Goal: Download file/media

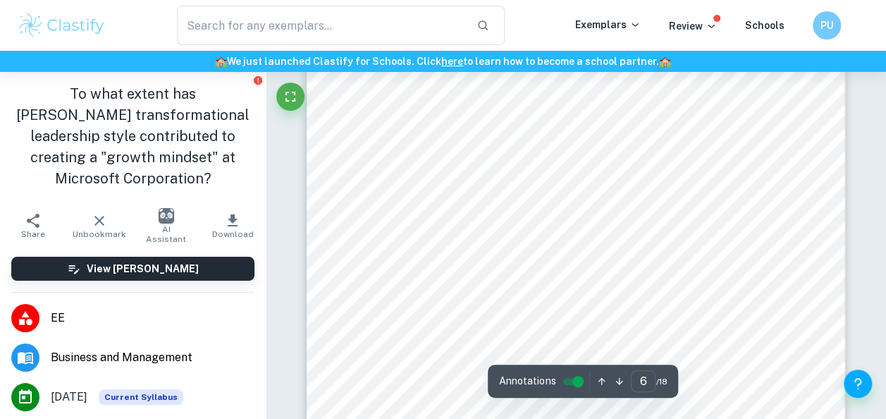
scroll to position [4241, 0]
click at [330, 148] on div at bounding box center [575, 149] width 538 height 760
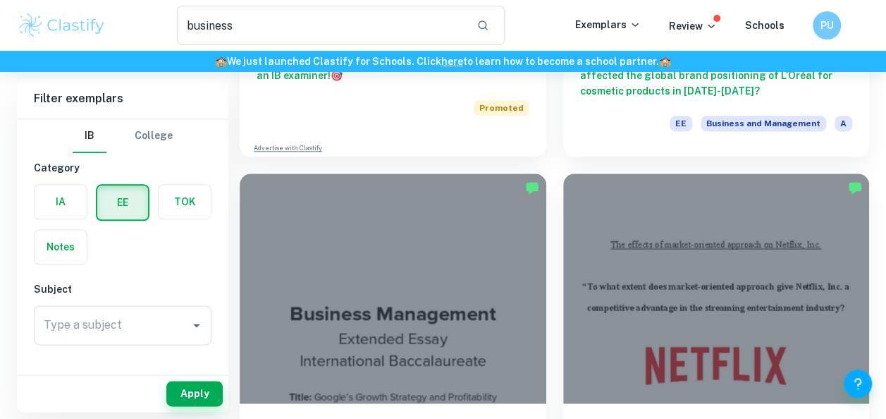
scroll to position [731, 0]
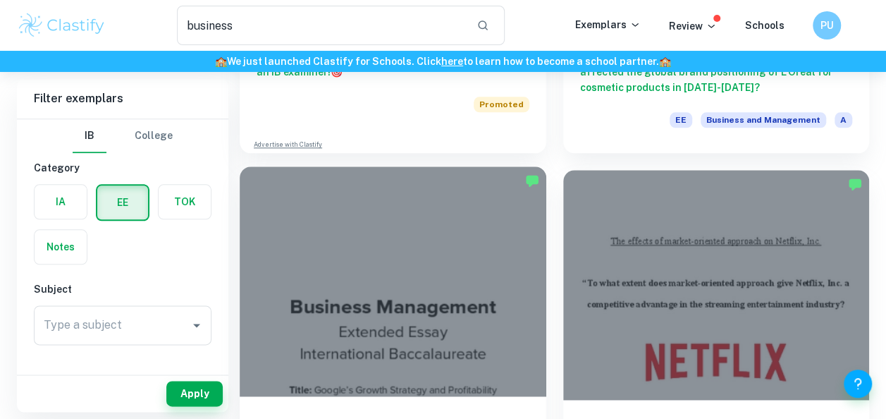
click at [451, 297] on div at bounding box center [393, 281] width 306 height 230
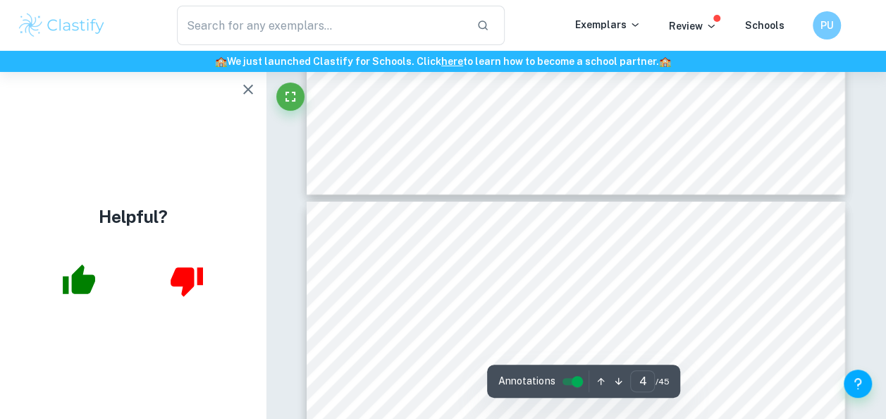
scroll to position [2091, 0]
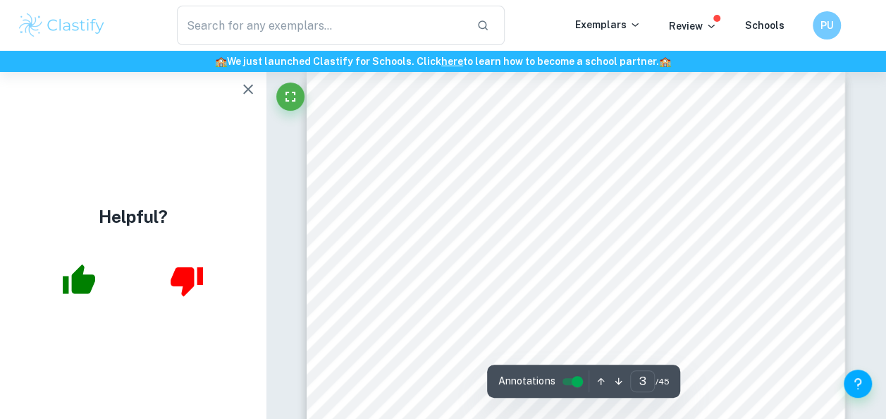
type input "2"
click at [252, 86] on icon "button" at bounding box center [248, 90] width 10 height 10
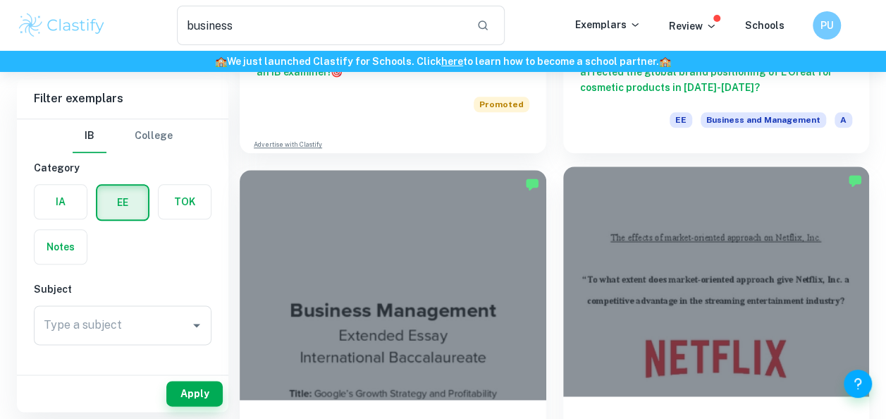
scroll to position [924, 0]
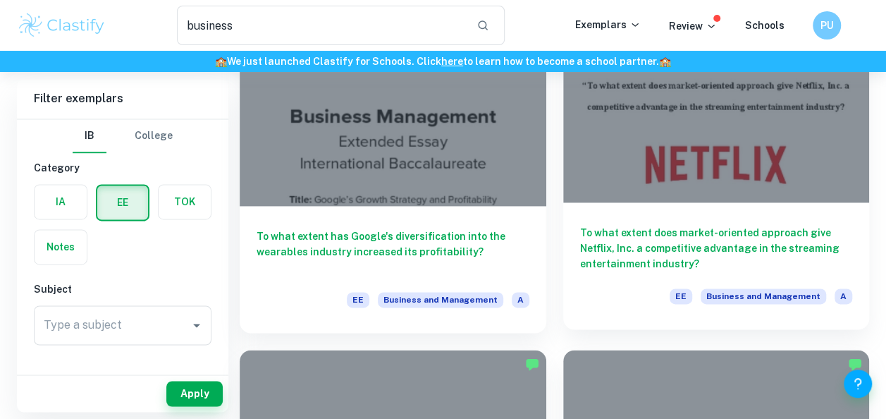
click at [655, 99] on div at bounding box center [716, 88] width 306 height 230
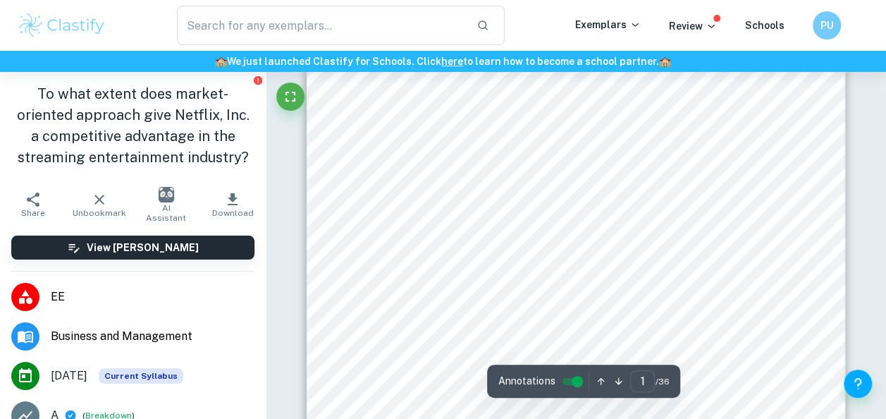
scroll to position [272, 0]
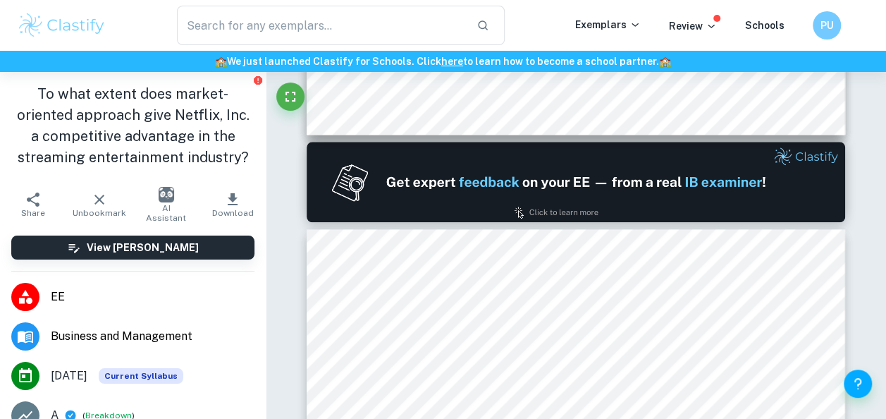
type input "2"
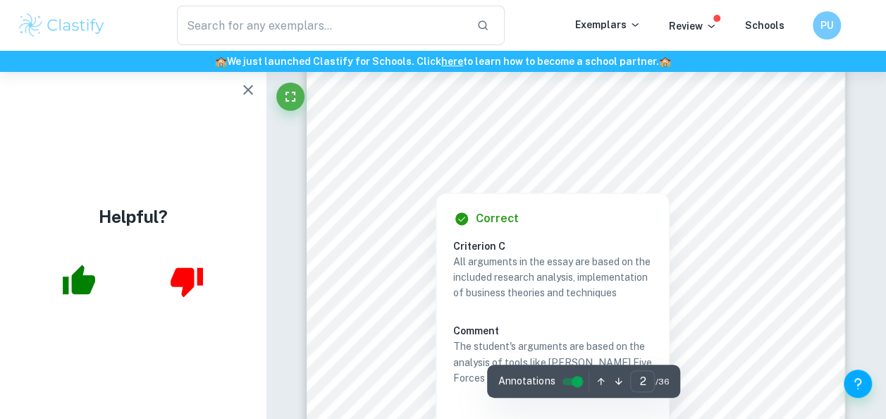
scroll to position [972, 0]
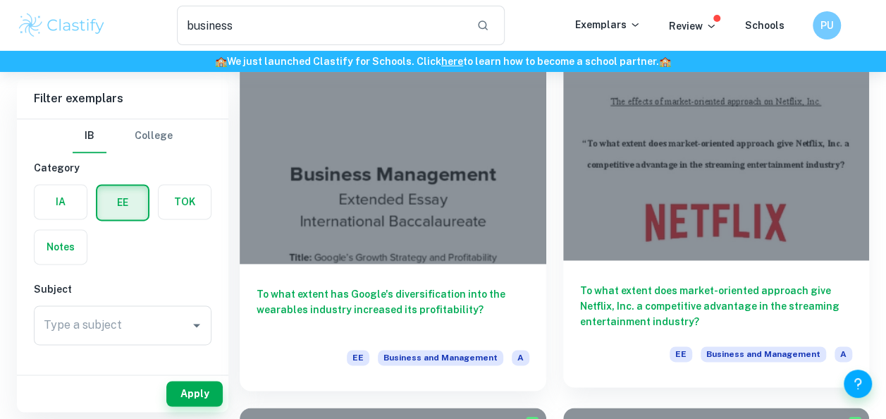
scroll to position [865, 0]
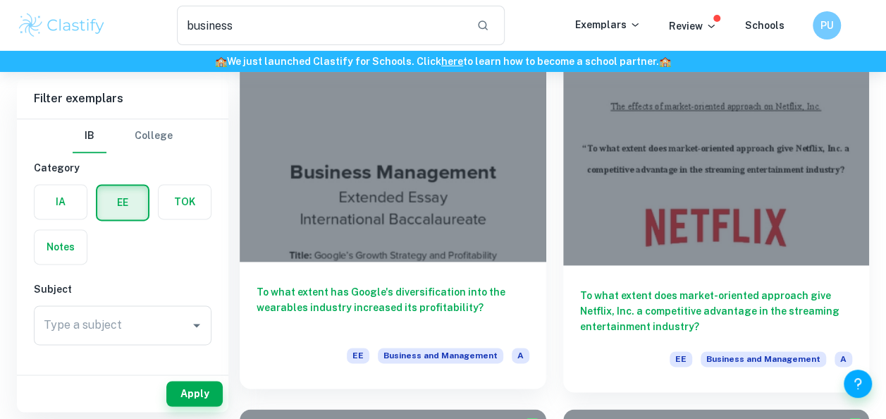
click at [413, 206] on div at bounding box center [393, 147] width 306 height 230
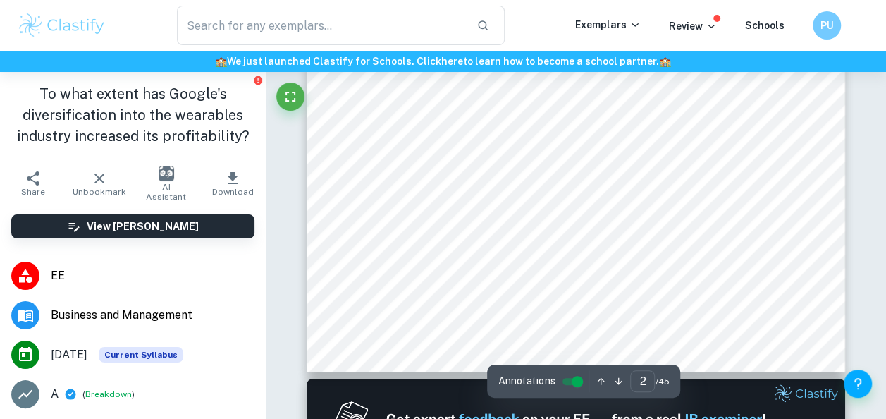
type input "2"
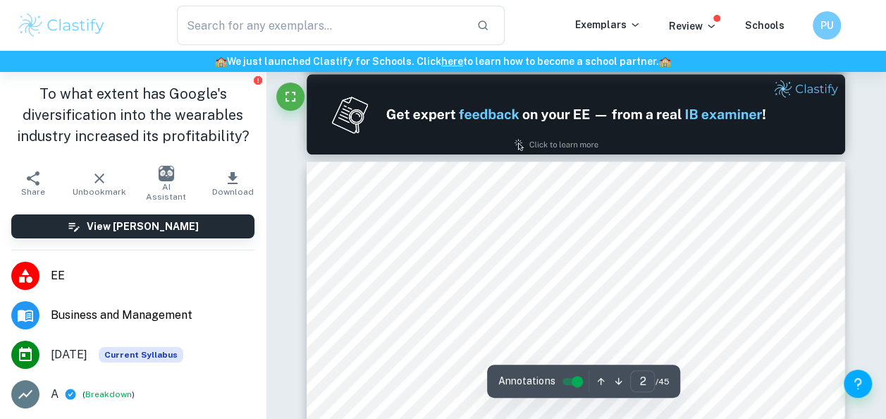
scroll to position [854, 0]
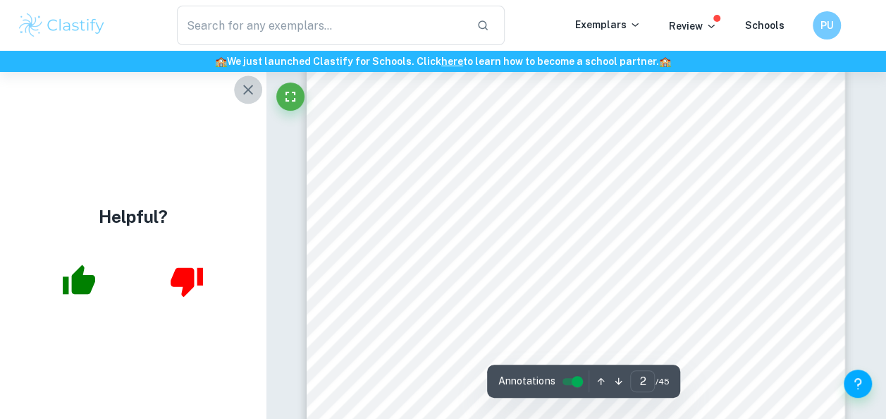
click at [249, 86] on icon "button" at bounding box center [248, 89] width 17 height 17
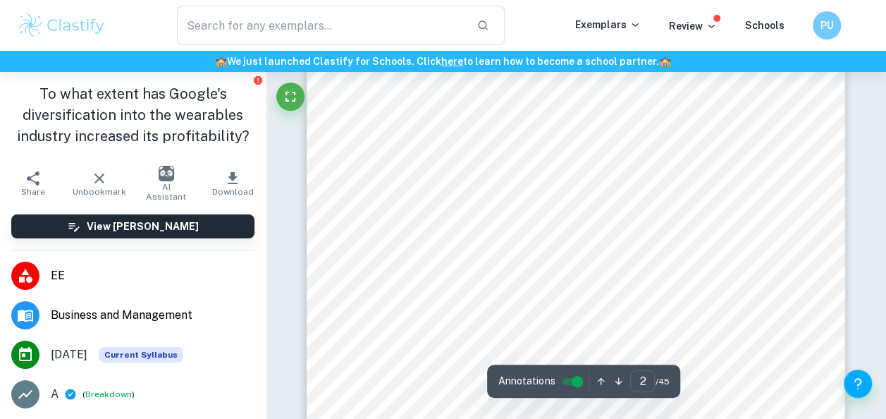
drag, startPoint x: 352, startPoint y: 311, endPoint x: 559, endPoint y: 299, distance: 207.5
click at [559, 299] on div "Table of Contents Introduction 3 Research Methodology 5 Discussion and Analysis…" at bounding box center [575, 370] width 538 height 696
drag, startPoint x: 349, startPoint y: 158, endPoint x: 509, endPoint y: 156, distance: 159.2
click at [509, 156] on div "Table of Contents Introduction 3 Research Methodology 5 Discussion and Analysis…" at bounding box center [575, 350] width 538 height 696
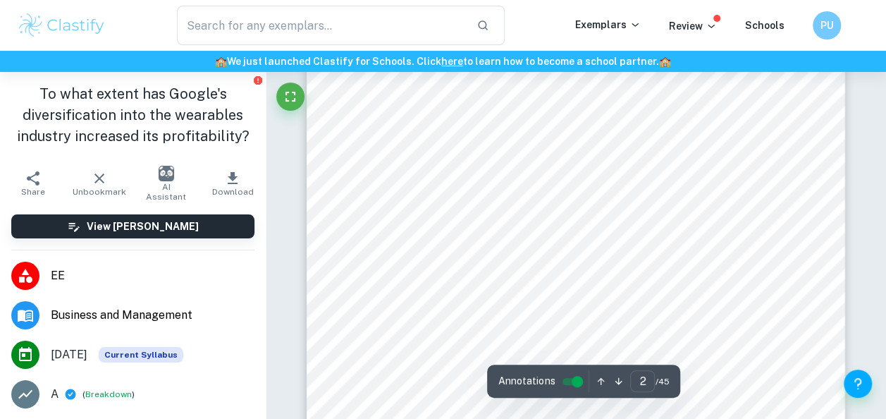
drag, startPoint x: 509, startPoint y: 156, endPoint x: 400, endPoint y: 166, distance: 108.9
click at [400, 166] on div "Table of Contents Introduction 3 Research Methodology 5 Discussion and Analysis…" at bounding box center [575, 350] width 538 height 696
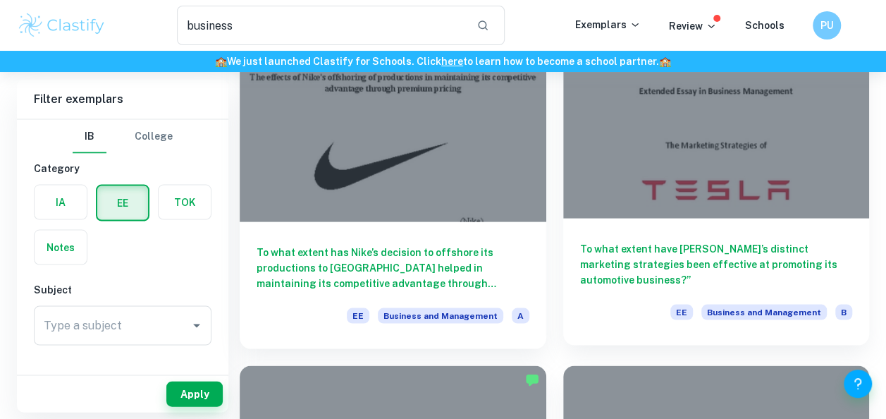
scroll to position [1291, 0]
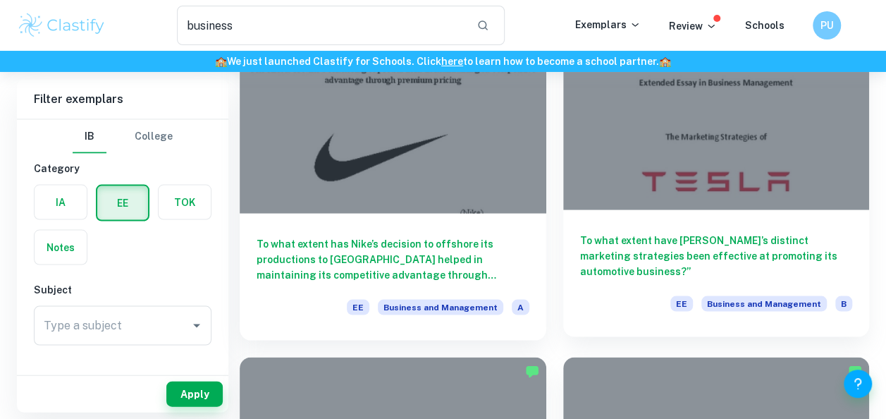
click at [617, 204] on div at bounding box center [716, 95] width 306 height 230
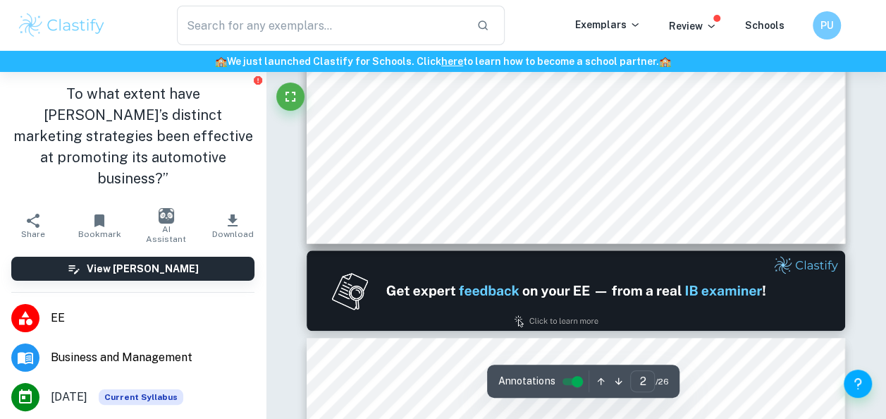
type input "2"
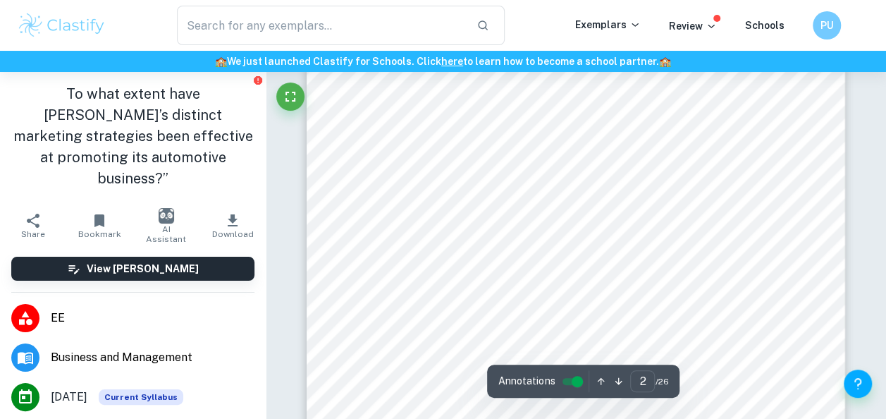
scroll to position [1060, 0]
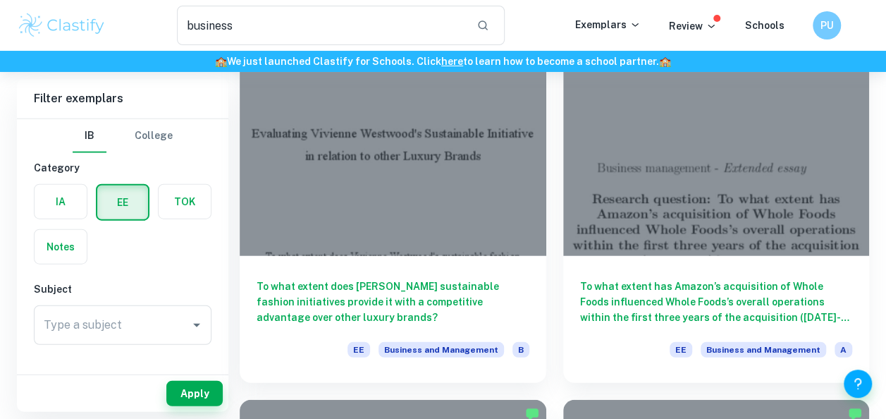
scroll to position [1623, 0]
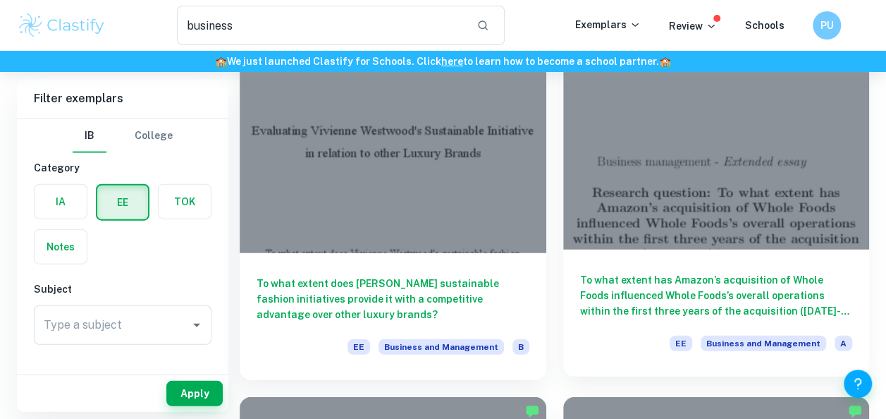
click at [702, 263] on div "To what extent has Amazon’s acquisition of Whole Foods influenced Whole Foods’s…" at bounding box center [716, 312] width 306 height 127
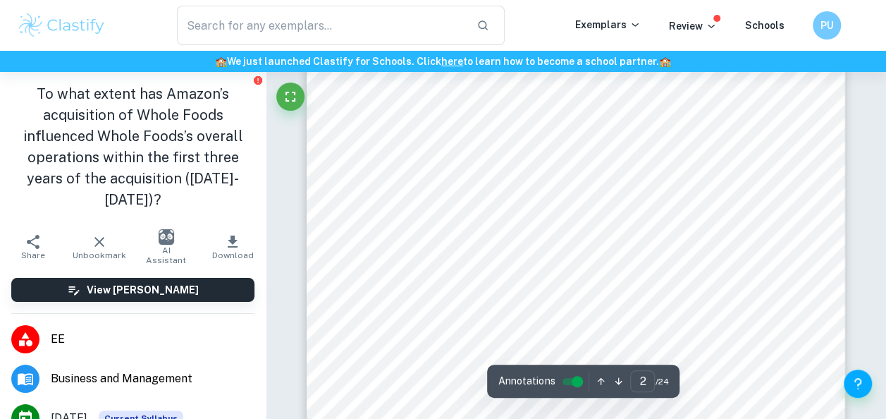
scroll to position [1011, 0]
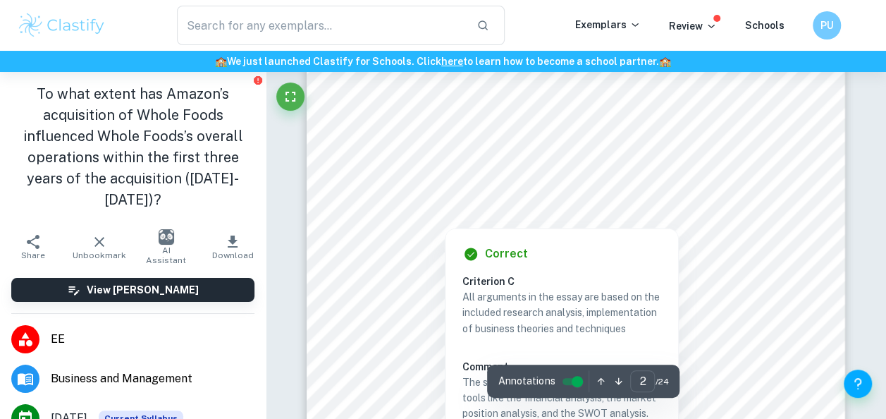
click at [459, 221] on div "Correct Criterion C All arguments in the essay are based on the included resear…" at bounding box center [562, 372] width 234 height 303
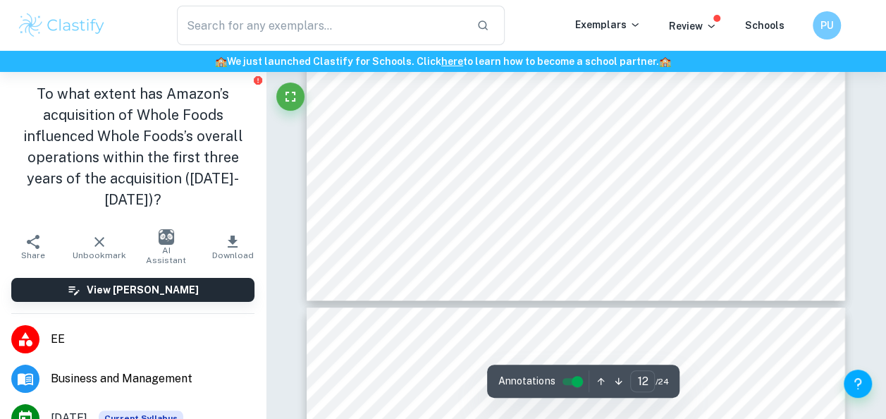
scroll to position [8296, 0]
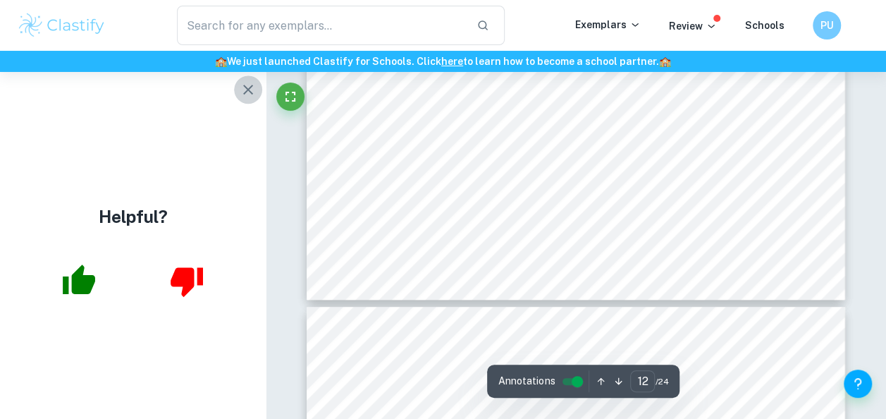
click at [248, 86] on icon "button" at bounding box center [248, 89] width 17 height 17
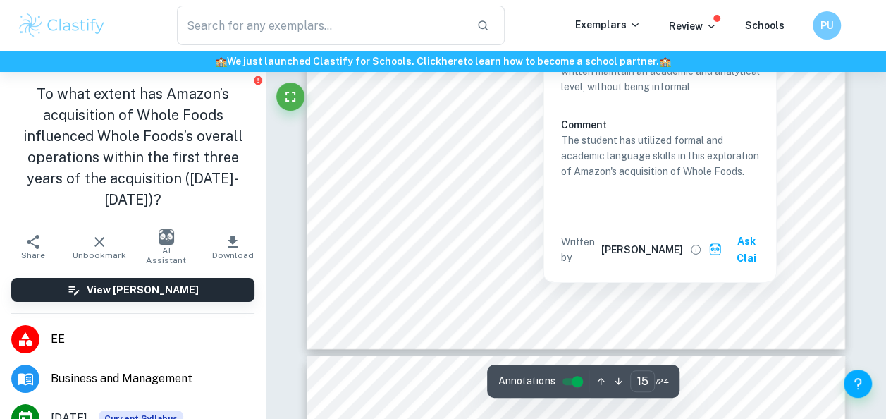
scroll to position [10358, 0]
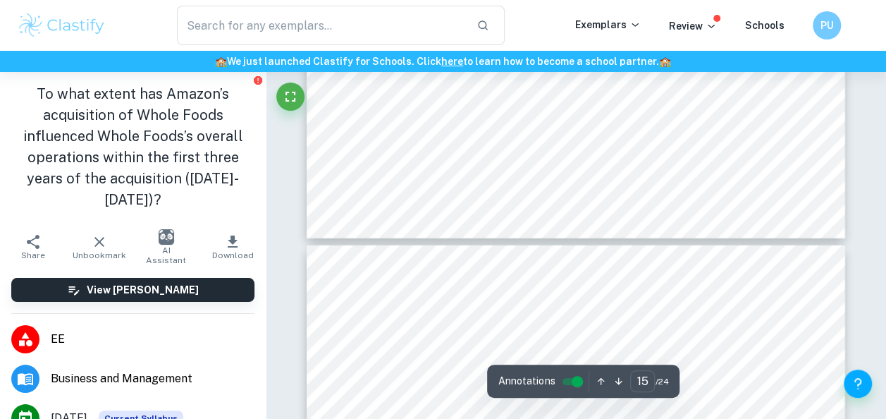
type input "14"
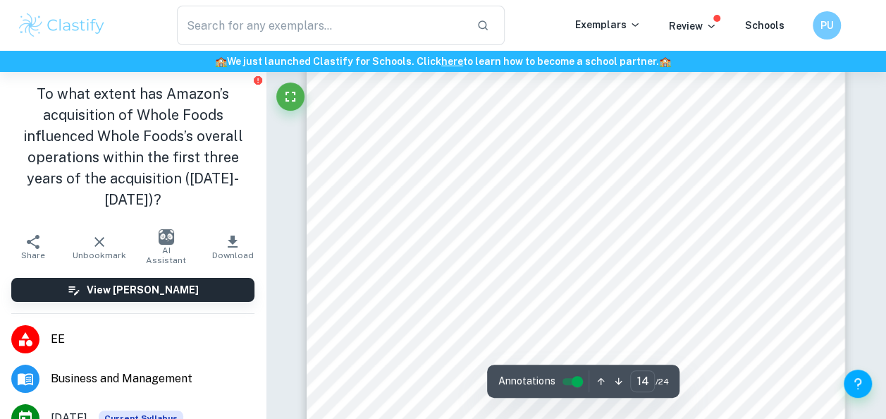
scroll to position [9467, 0]
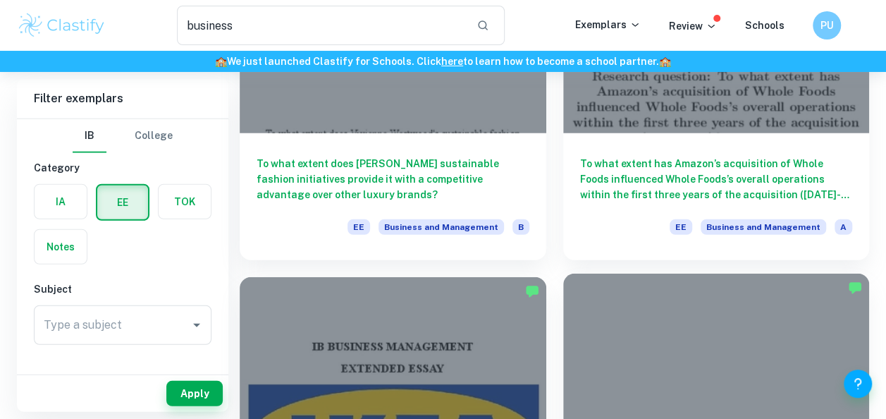
scroll to position [1743, 0]
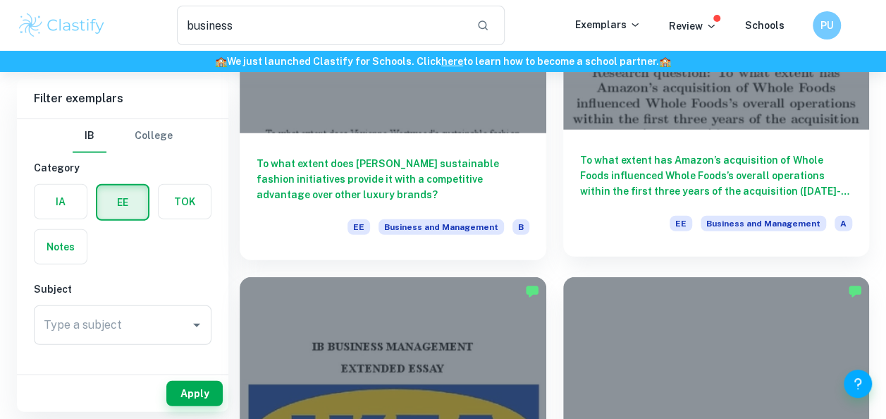
click at [669, 130] on div "To what extent has Amazon’s acquisition of Whole Foods influenced Whole Foods’s…" at bounding box center [716, 193] width 306 height 127
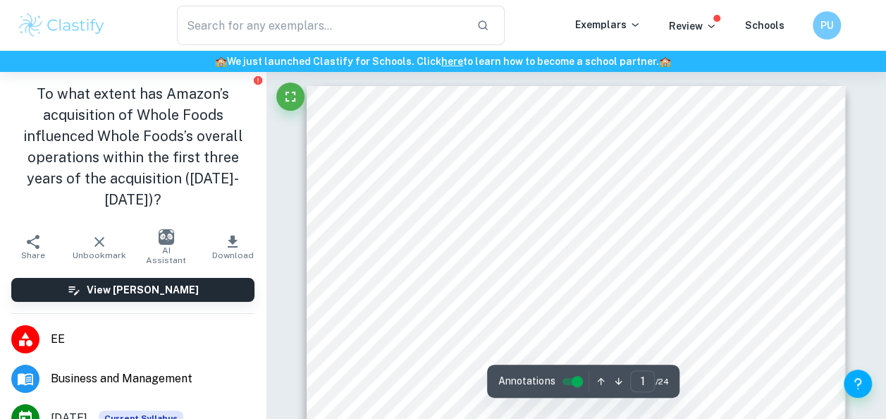
type input "2"
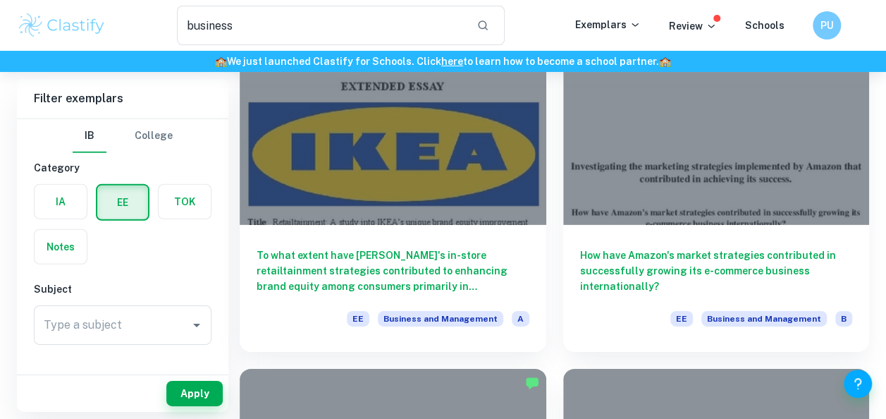
scroll to position [2026, 0]
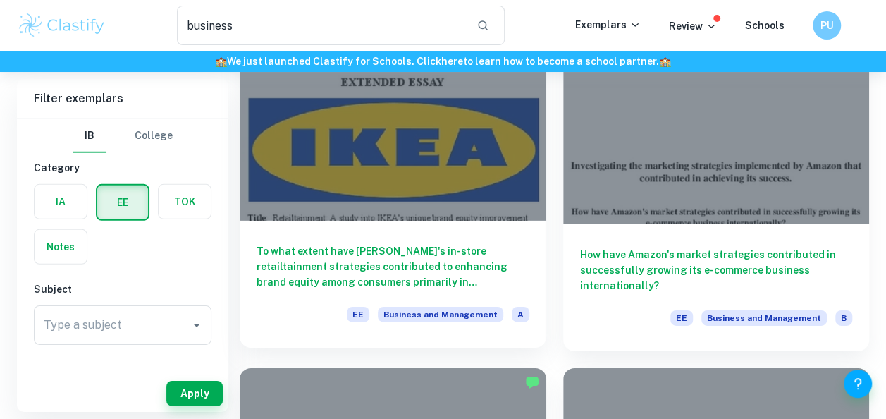
click at [440, 145] on div at bounding box center [393, 106] width 306 height 230
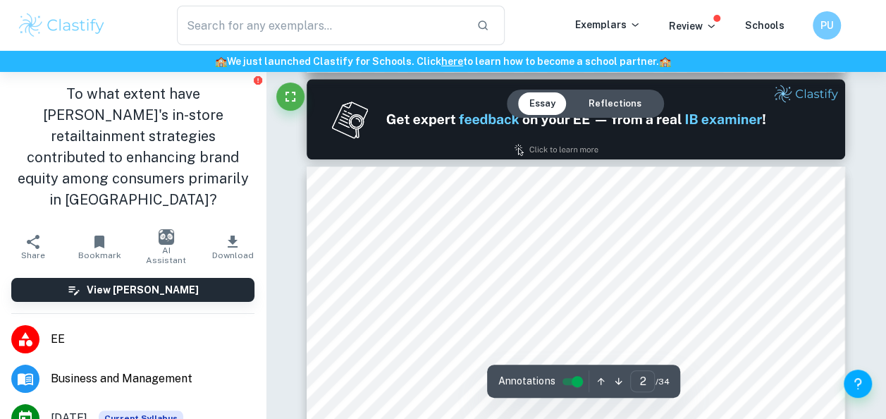
type input "2"
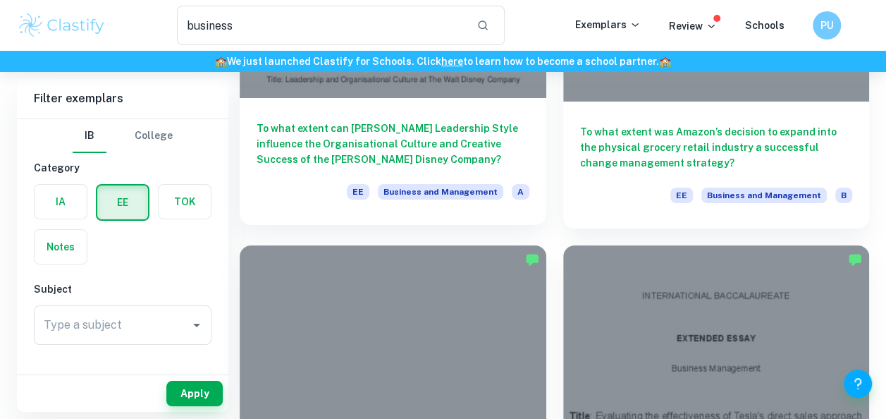
scroll to position [2526, 0]
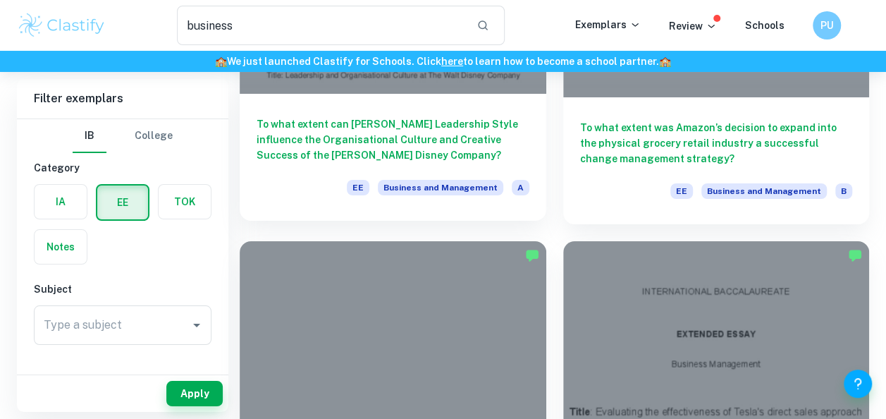
click at [458, 130] on h6 "To what extent can [PERSON_NAME] Leadership Style influence the Organisational …" at bounding box center [392, 139] width 273 height 47
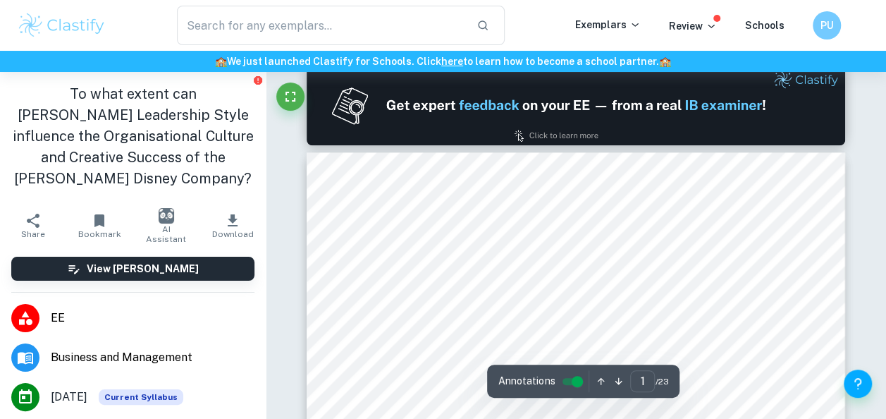
type input "2"
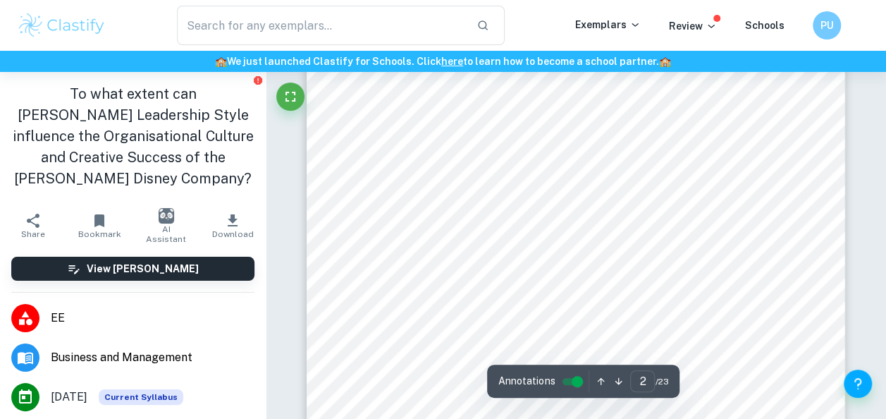
scroll to position [1116, 0]
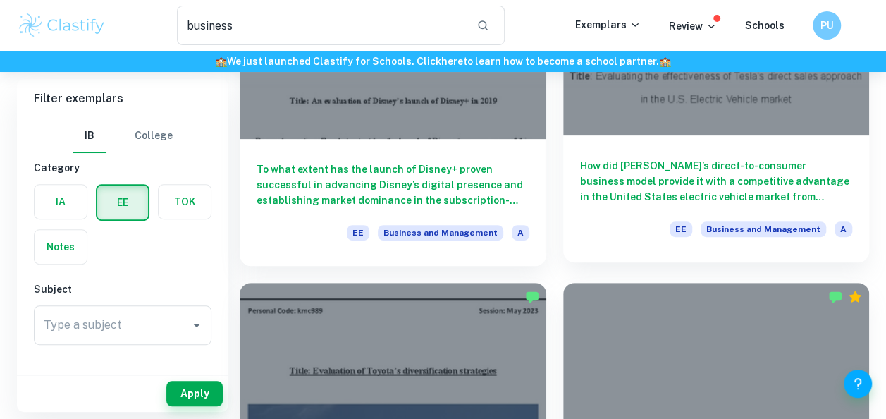
scroll to position [2858, 0]
click at [648, 145] on div "How did [PERSON_NAME]’s direct-to-consumer business model provide it with a com…" at bounding box center [716, 198] width 306 height 127
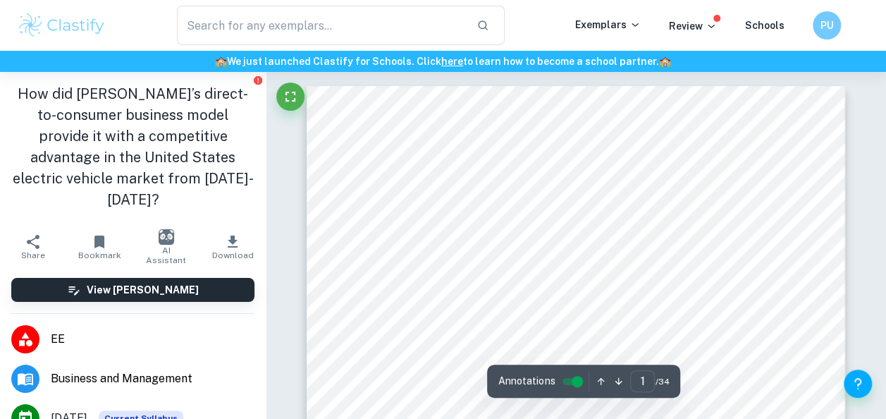
scroll to position [330, 0]
type input "2"
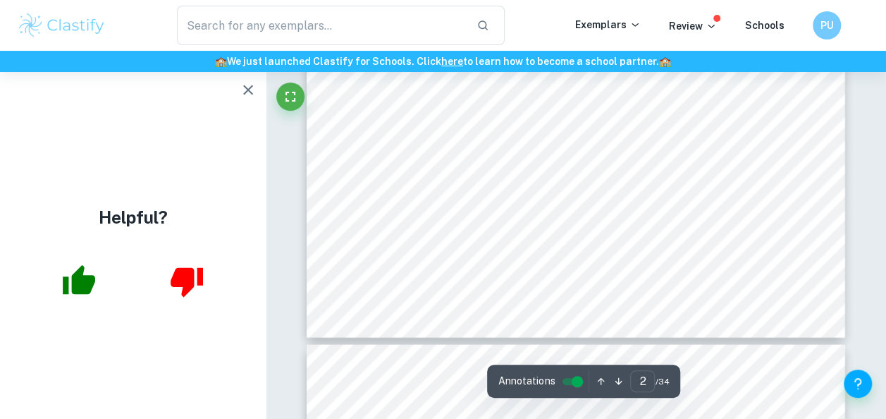
scroll to position [1235, 0]
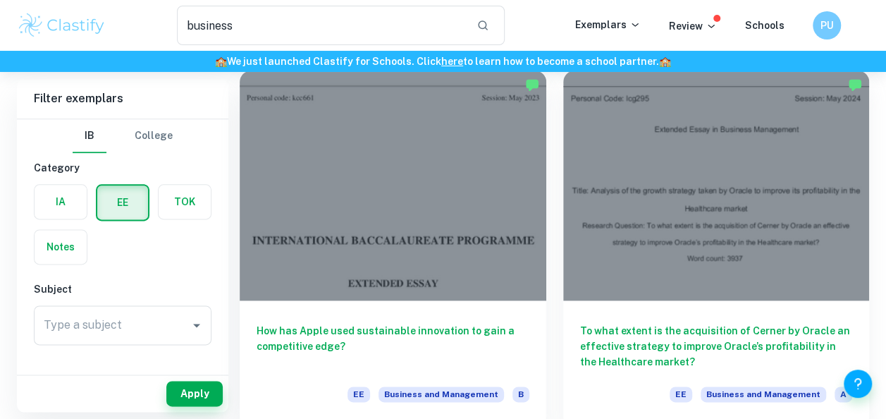
scroll to position [3444, 0]
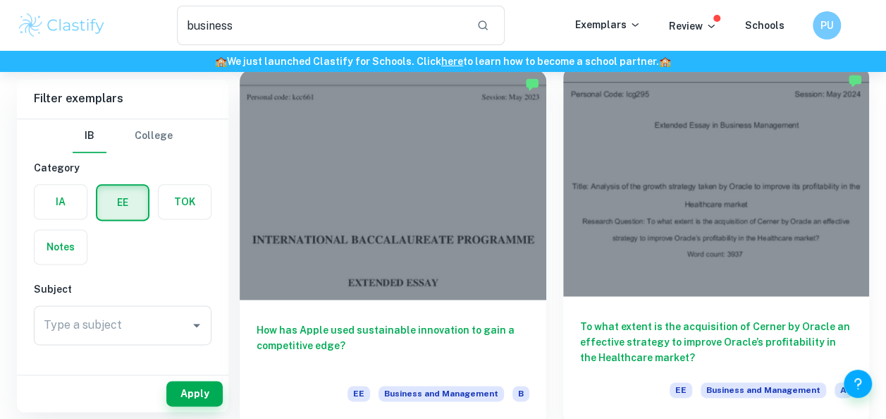
click at [731, 283] on div at bounding box center [716, 181] width 306 height 230
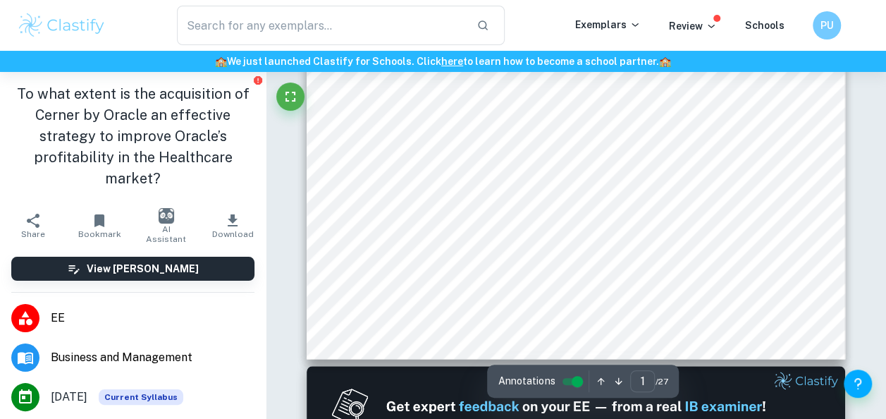
type input "2"
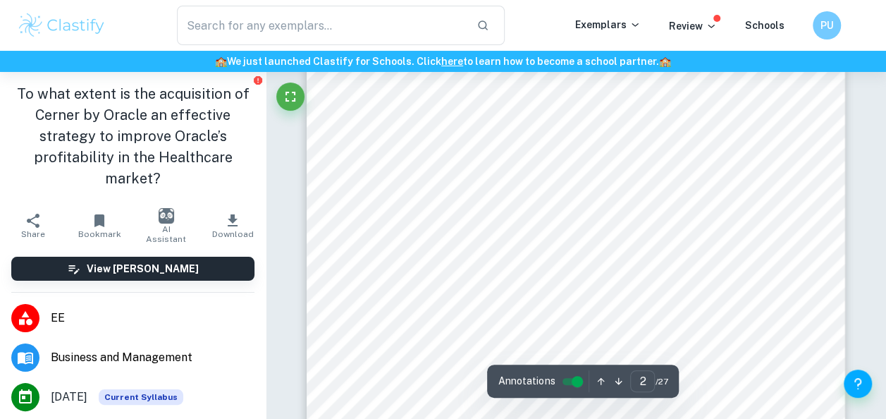
scroll to position [924, 0]
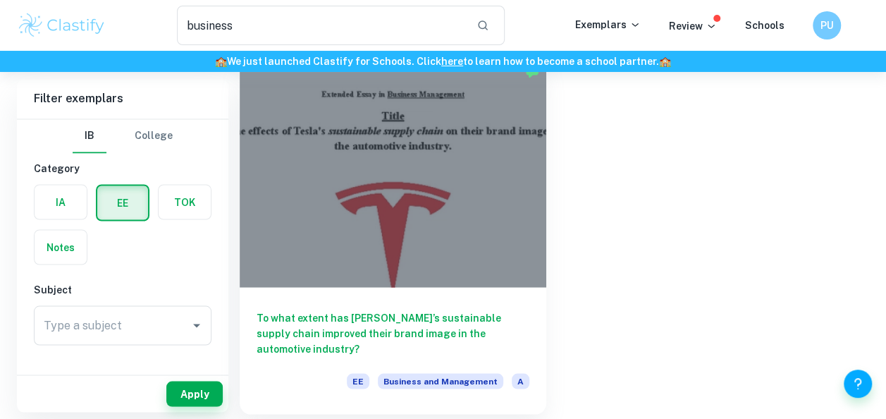
scroll to position [3831, 0]
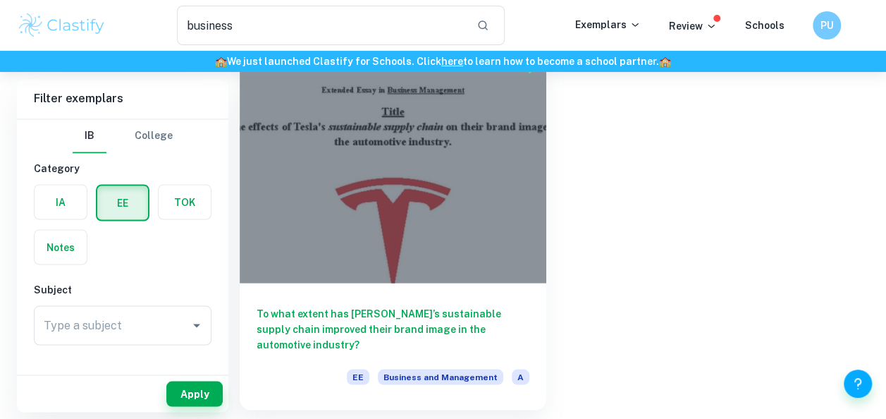
click at [380, 209] on div at bounding box center [393, 168] width 306 height 230
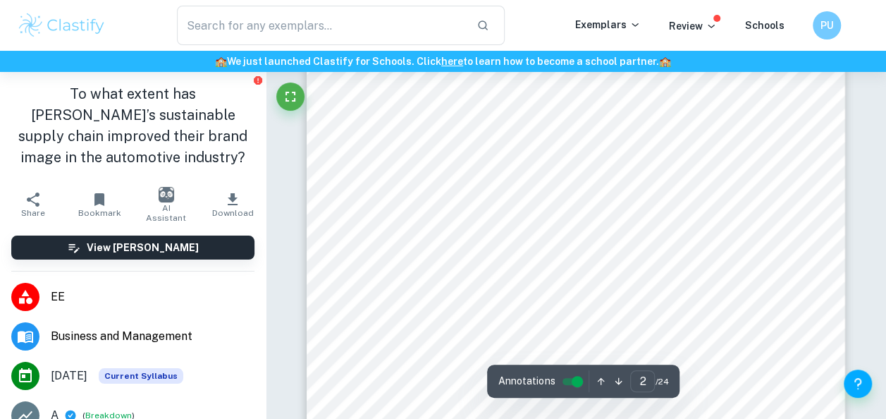
scroll to position [942, 0]
drag, startPoint x: 344, startPoint y: 221, endPoint x: 461, endPoint y: 222, distance: 117.0
click at [461, 222] on span "3.1. Triple Bottom Line (TBL) (Sustainability pillars)" at bounding box center [445, 220] width 226 height 11
copy span ". Triple Bottom Line (TBL)"
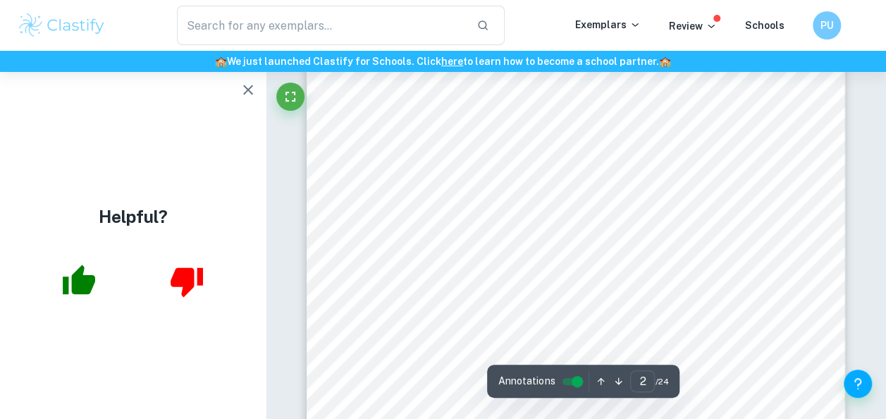
click at [519, 191] on div "Contents 1. Introduction 1.1. What is a Supply Chain and its Management? 1.2. W…" at bounding box center [575, 282] width 538 height 696
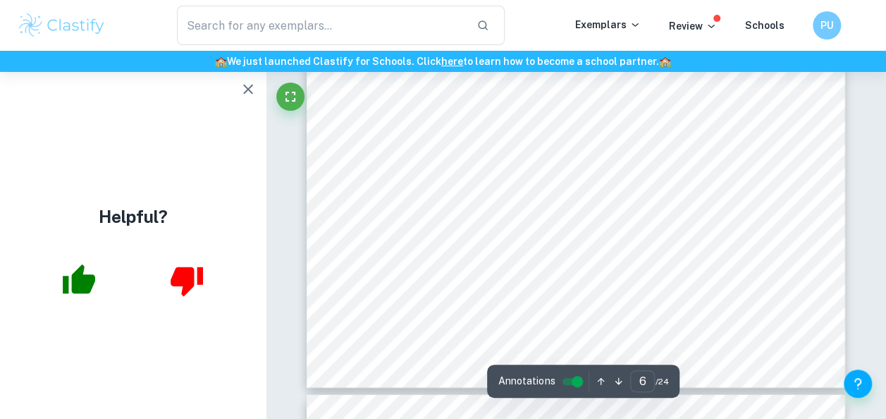
scroll to position [4006, 0]
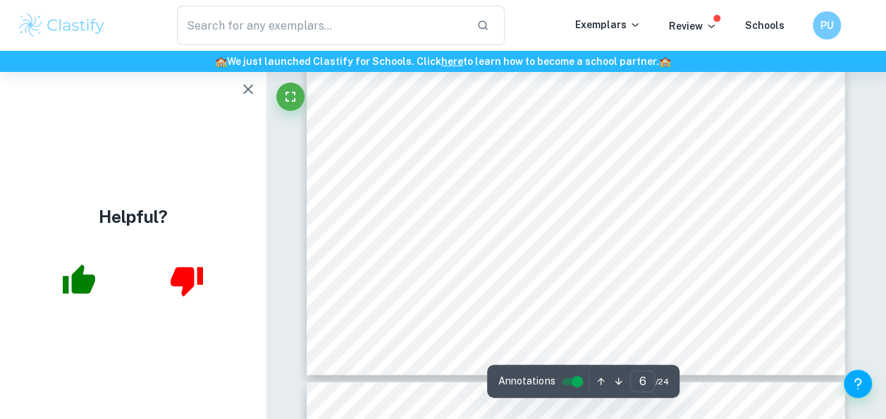
click at [254, 93] on icon "button" at bounding box center [248, 89] width 17 height 17
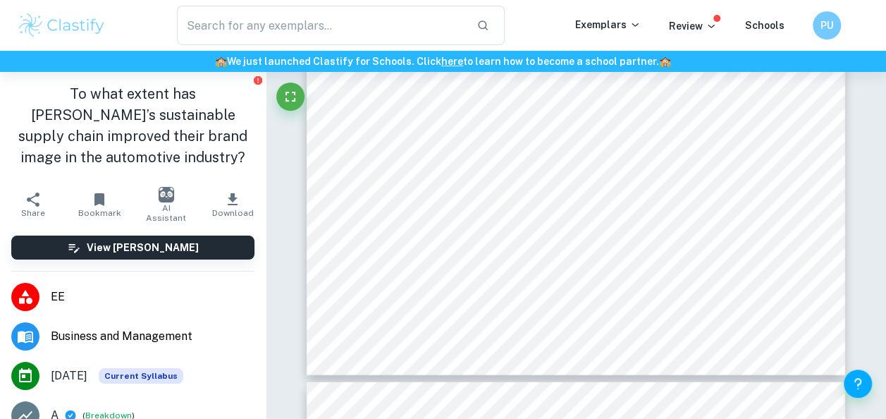
click at [102, 197] on icon "button" at bounding box center [99, 199] width 17 height 17
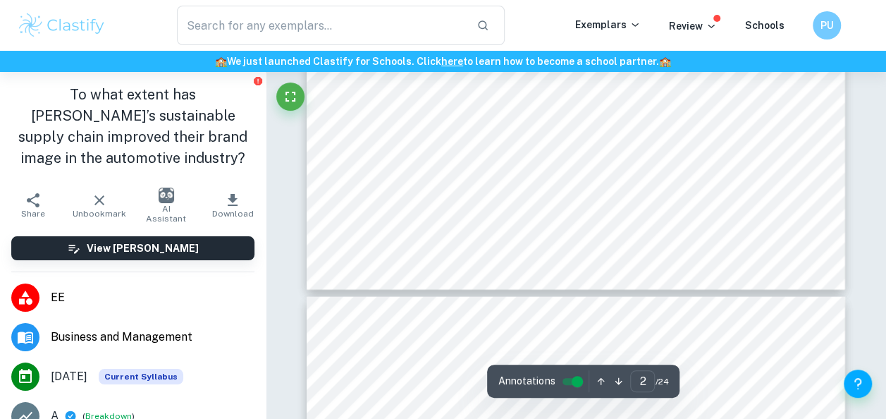
scroll to position [1284, 0]
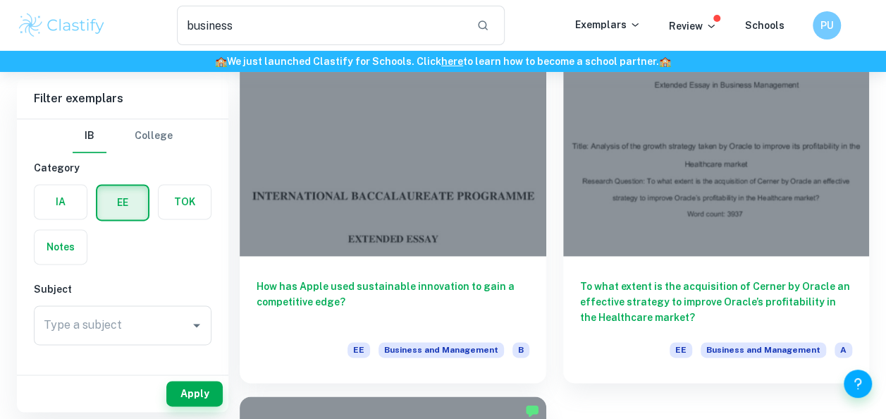
scroll to position [3474, 0]
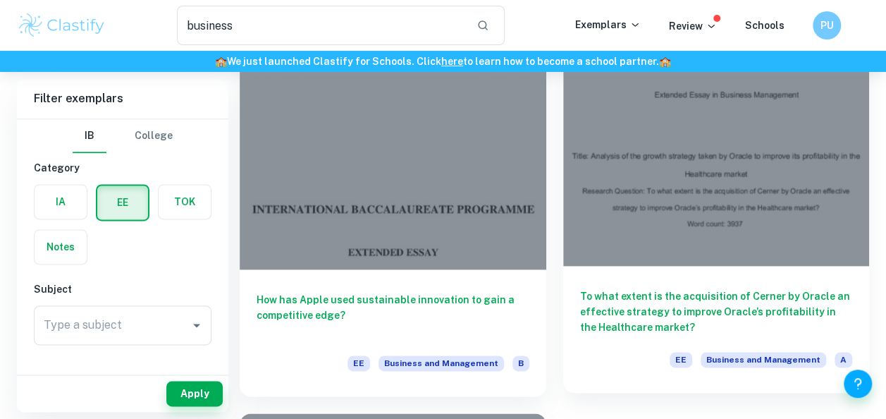
click at [769, 217] on div at bounding box center [716, 151] width 306 height 230
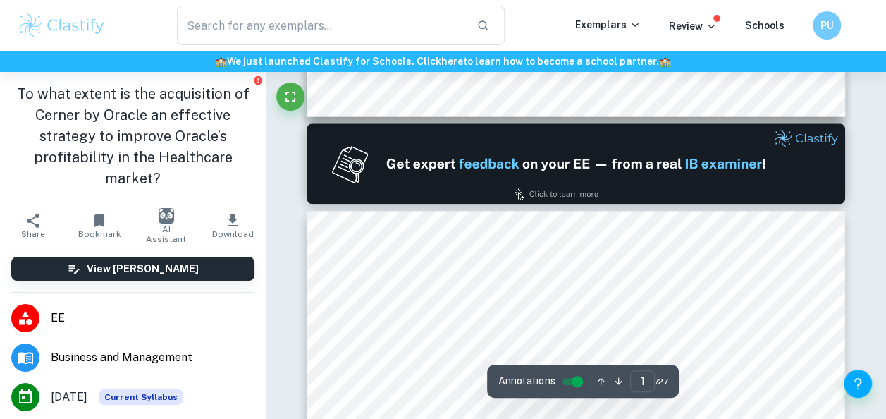
type input "2"
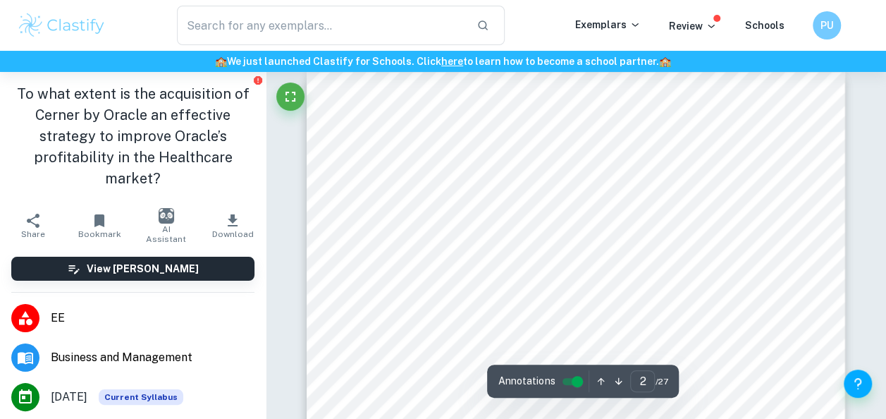
scroll to position [980, 0]
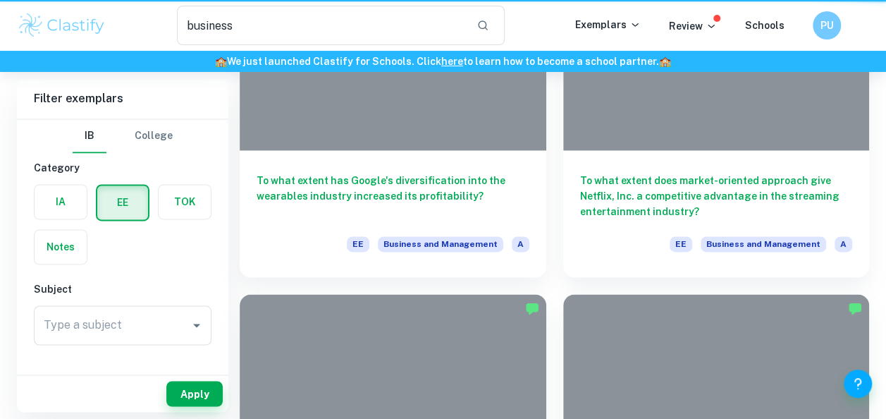
scroll to position [3474, 0]
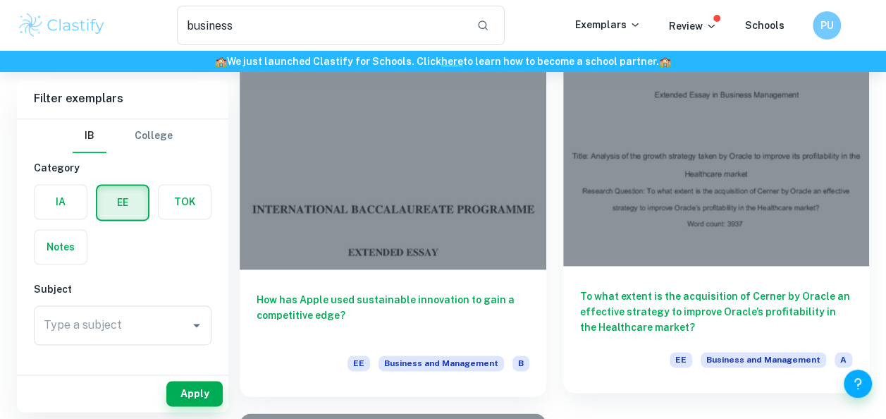
click at [683, 223] on div at bounding box center [716, 151] width 306 height 230
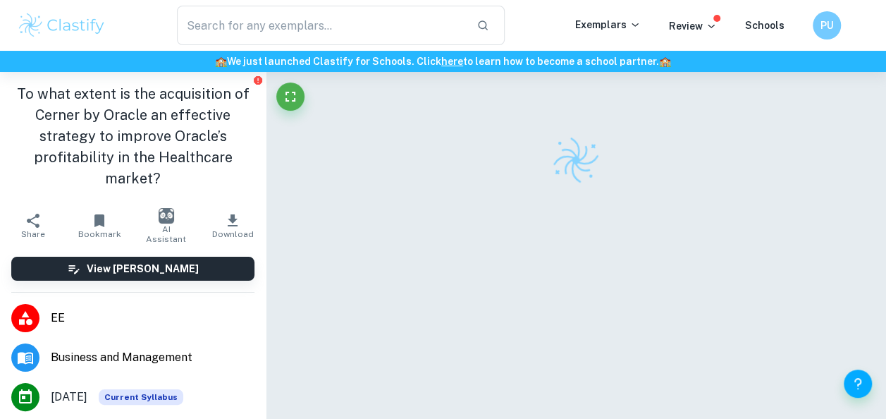
scroll to position [72, 0]
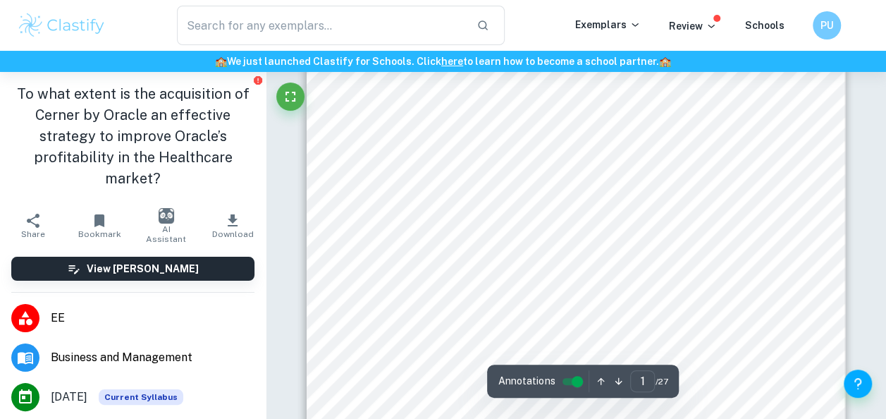
type input "2"
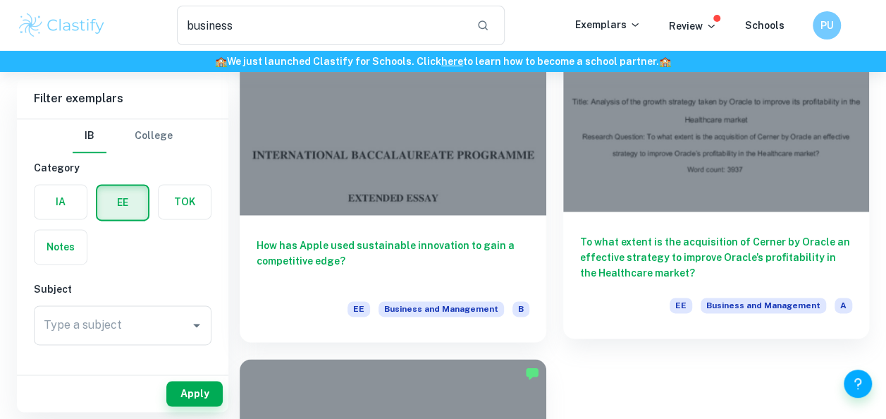
scroll to position [3530, 0]
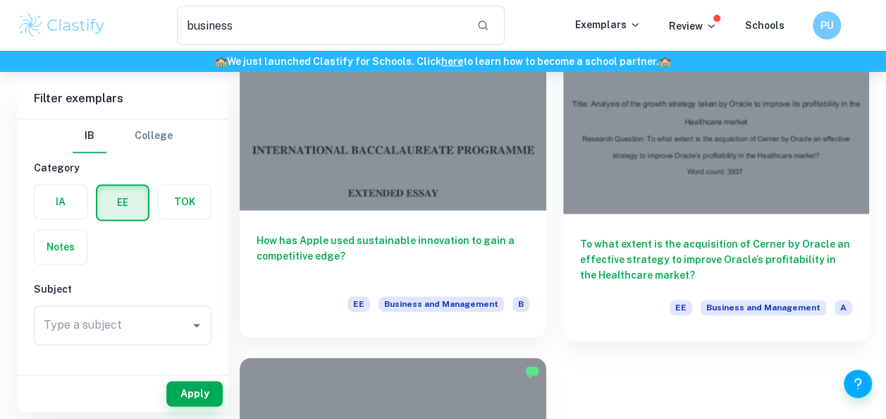
click at [419, 194] on div at bounding box center [393, 95] width 306 height 230
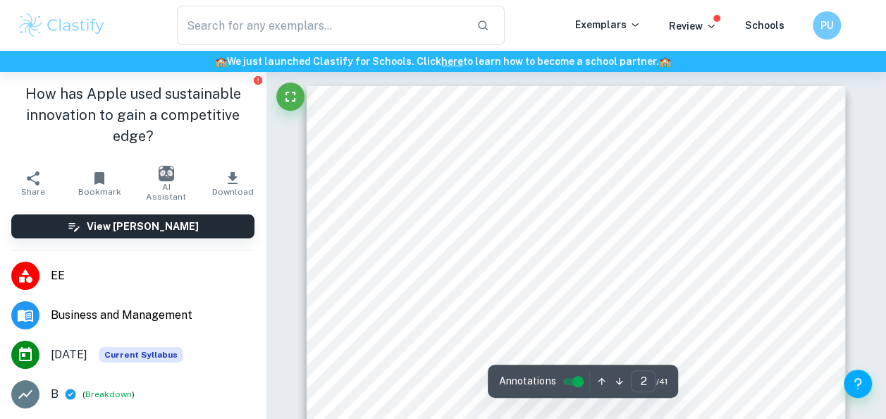
scroll to position [888, 0]
click at [644, 383] on input "2" at bounding box center [643, 381] width 25 height 22
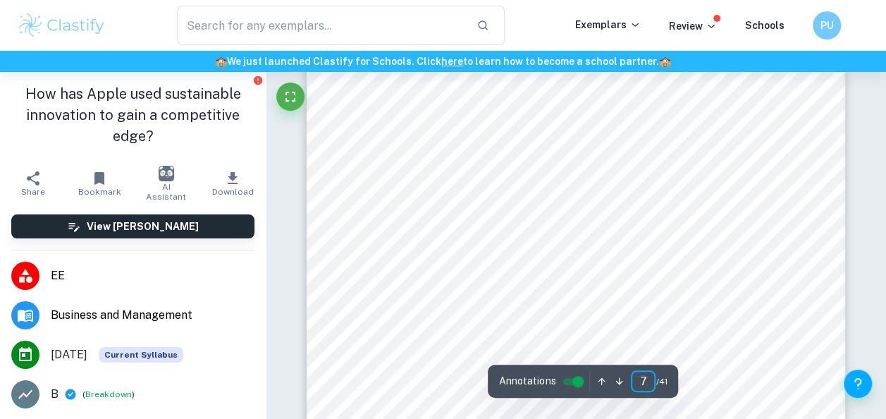
scroll to position [4611, 0]
type input "5"
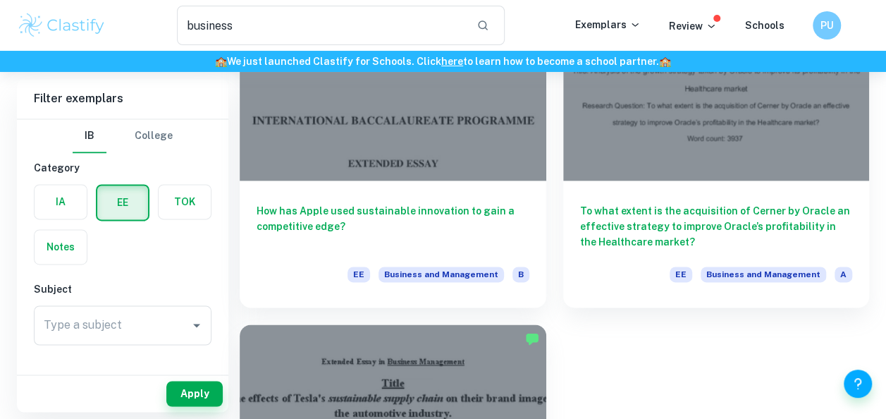
scroll to position [3571, 0]
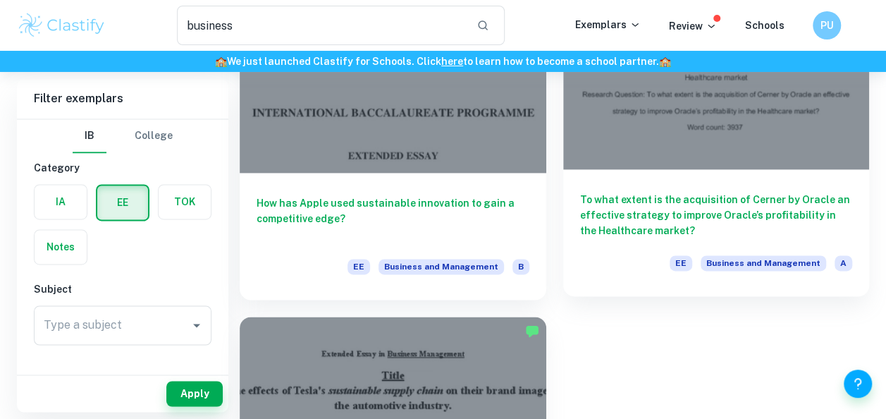
click at [771, 187] on div "To what extent is the acquisition of Cerner by Oracle an effective strategy to …" at bounding box center [716, 232] width 306 height 127
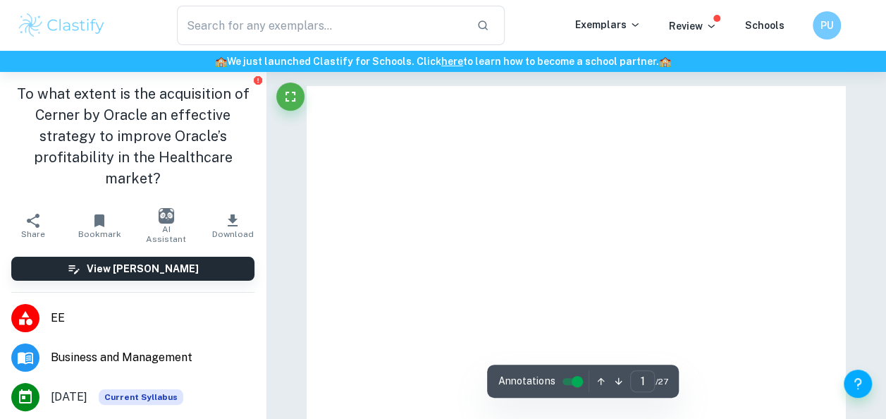
click at [99, 221] on icon "button" at bounding box center [99, 220] width 10 height 13
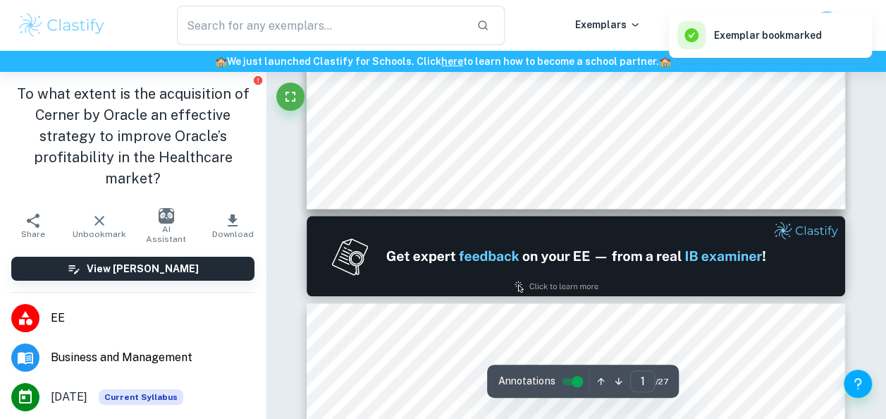
type input "2"
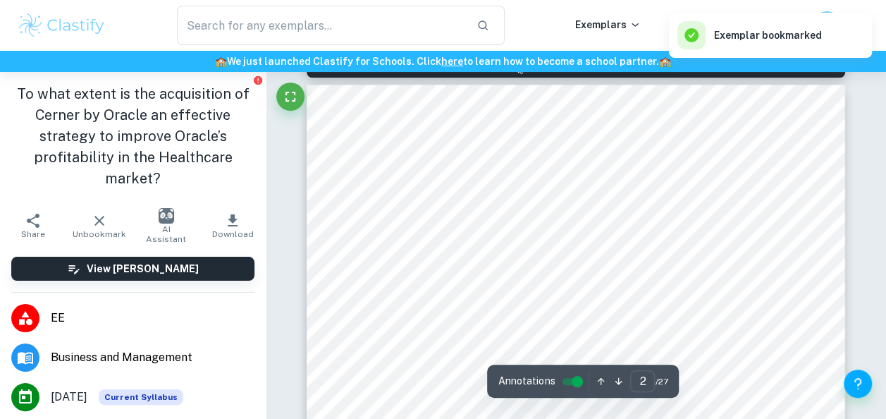
scroll to position [857, 0]
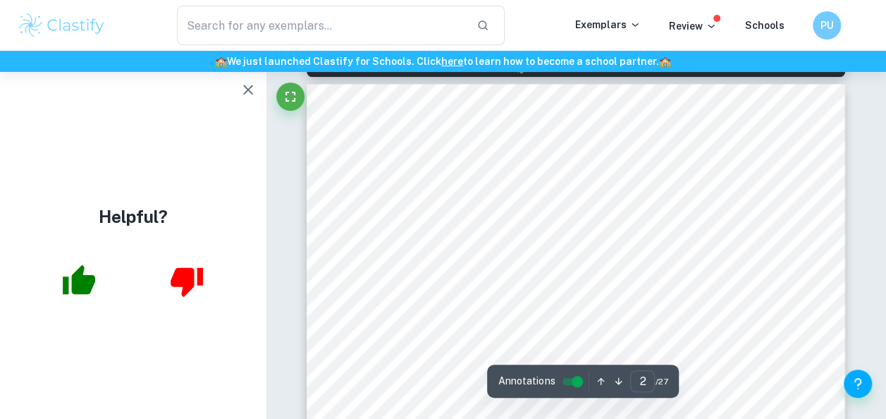
click at [261, 108] on div "Helpful?" at bounding box center [133, 245] width 266 height 347
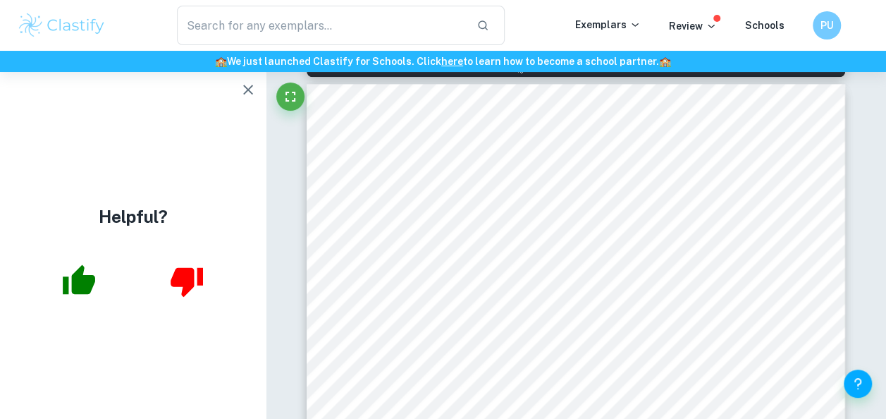
click at [247, 93] on icon "button" at bounding box center [248, 89] width 17 height 17
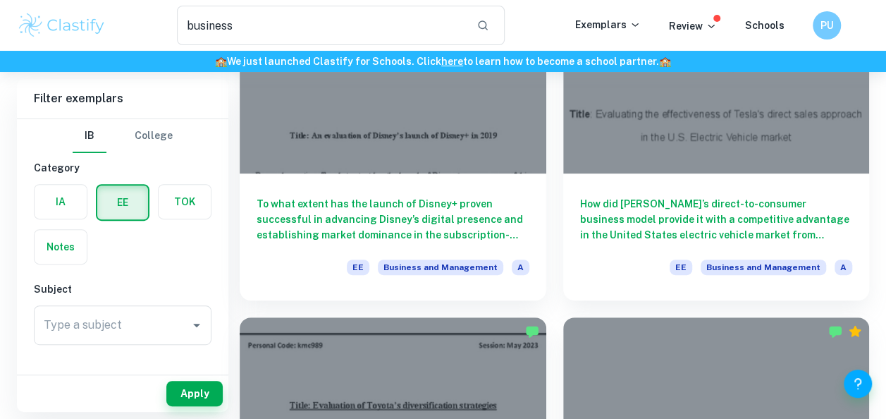
scroll to position [2823, 0]
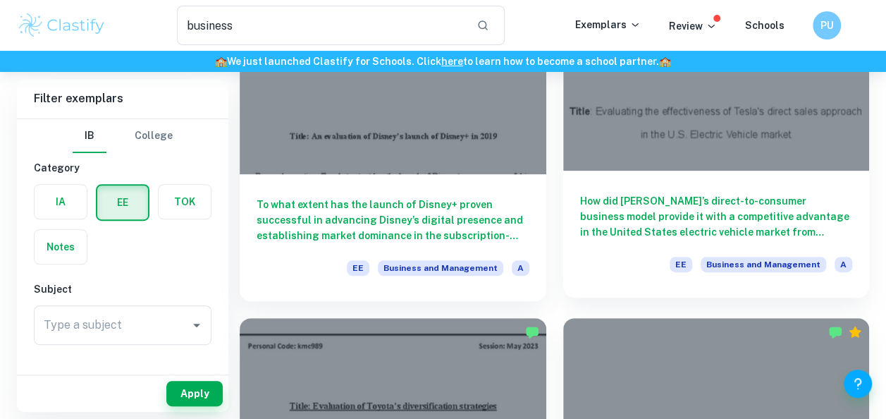
click at [716, 150] on div at bounding box center [716, 56] width 306 height 230
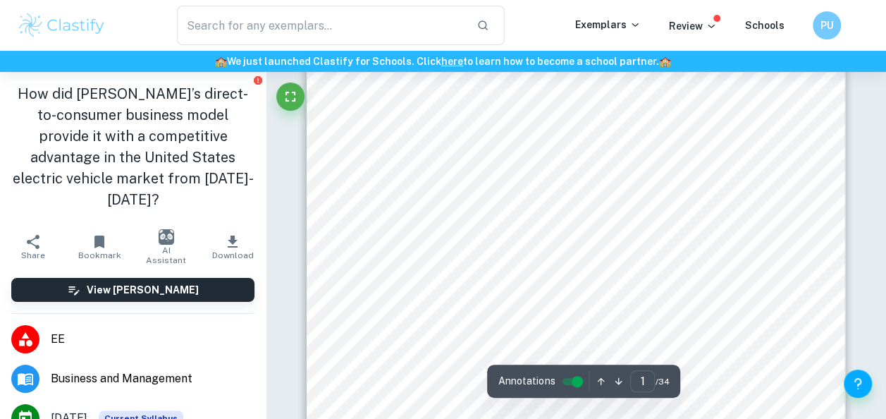
type input "2"
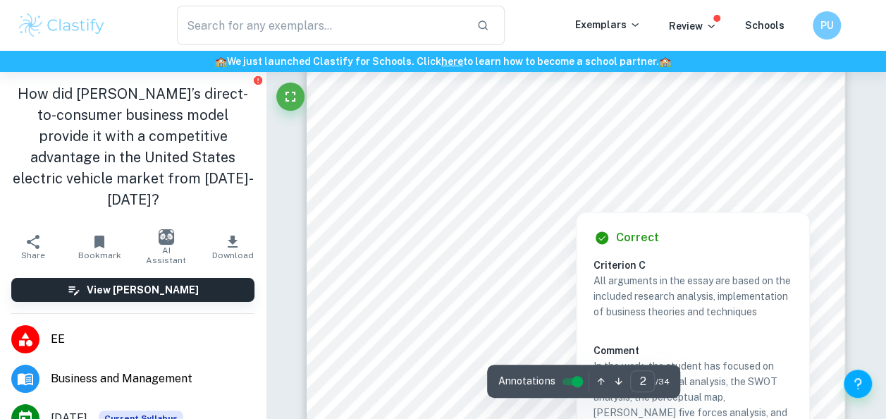
click at [392, 202] on div at bounding box center [575, 202] width 411 height 11
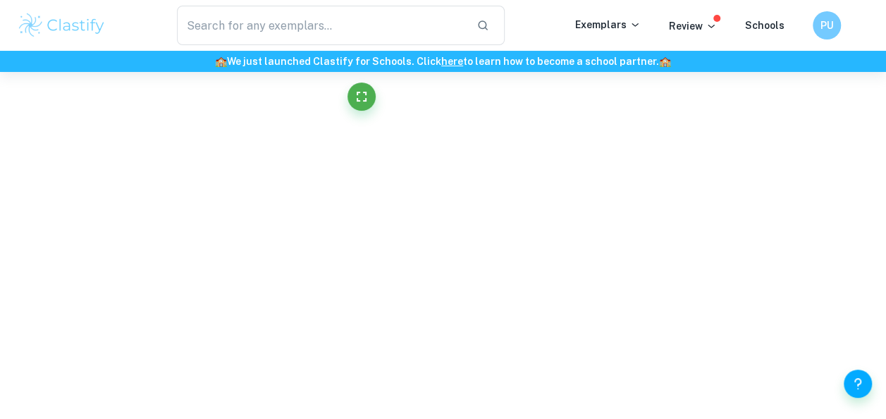
scroll to position [5136, 0]
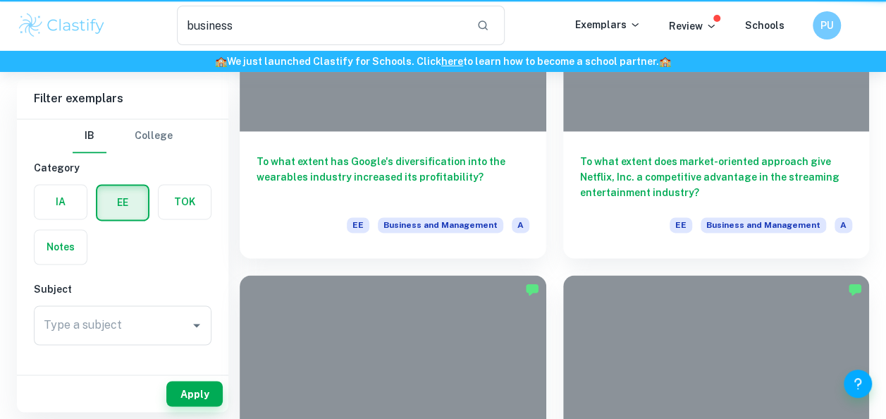
scroll to position [2823, 0]
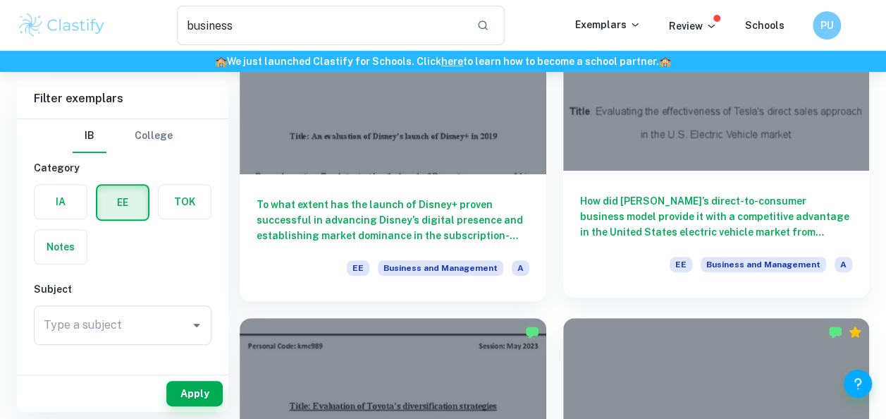
click at [745, 200] on h6 "How did [PERSON_NAME]’s direct-to-consumer business model provide it with a com…" at bounding box center [716, 216] width 273 height 47
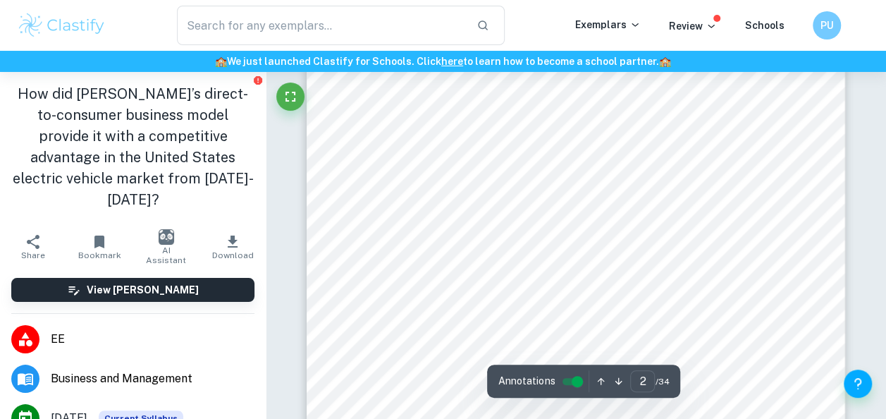
scroll to position [929, 0]
type input "13"
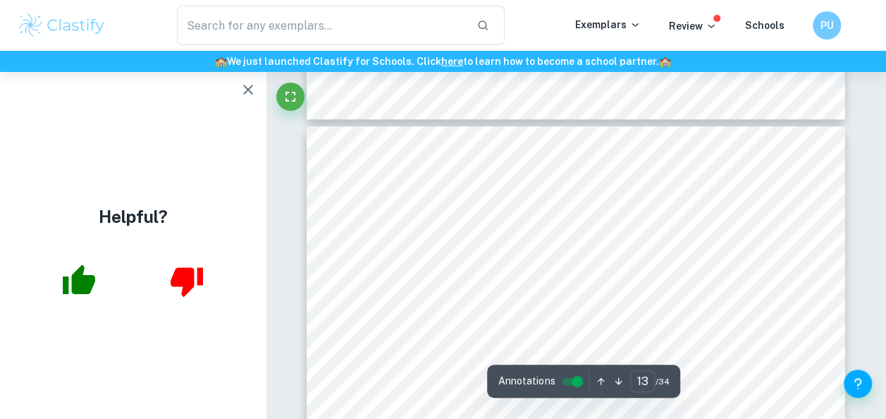
click at [244, 90] on icon "button" at bounding box center [248, 89] width 17 height 17
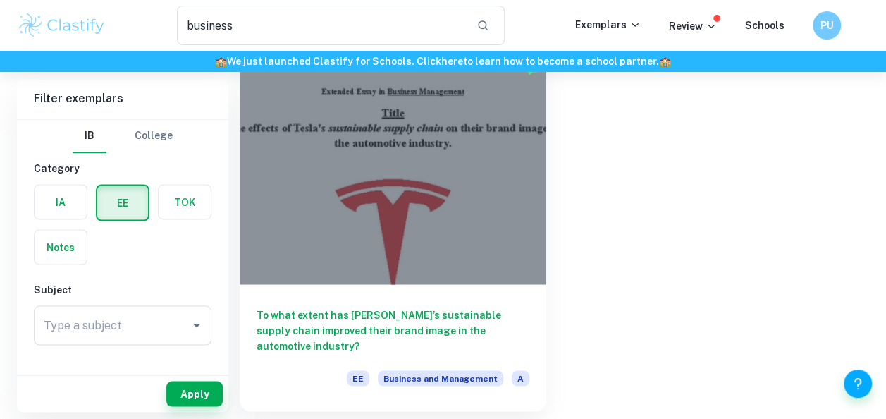
scroll to position [3880, 0]
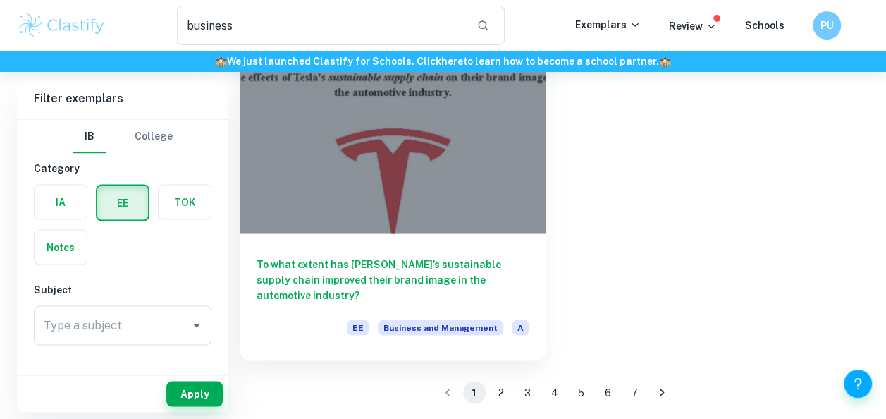
click at [400, 177] on div at bounding box center [393, 119] width 306 height 230
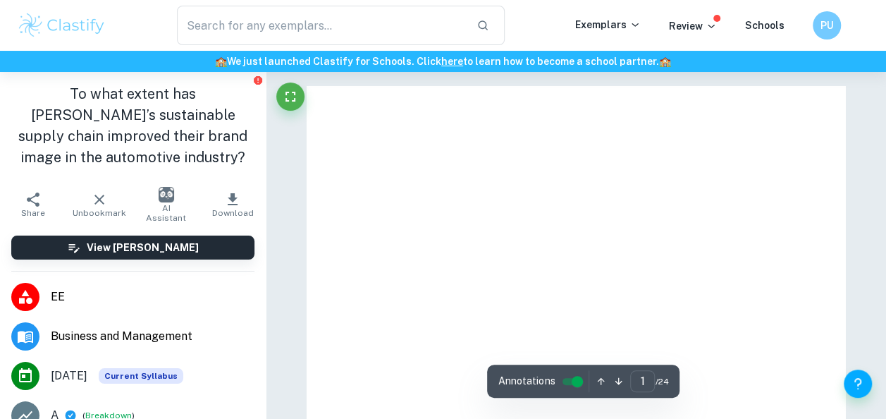
click at [228, 199] on icon "button" at bounding box center [233, 199] width 10 height 12
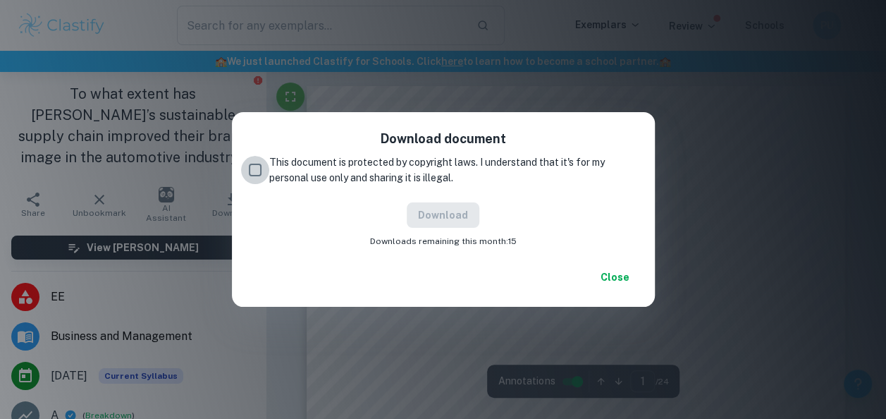
click at [261, 173] on input "This document is protected by copyright laws. I understand that it's for my per…" at bounding box center [255, 170] width 28 height 28
checkbox input "true"
click at [434, 216] on button "Download" at bounding box center [443, 214] width 73 height 25
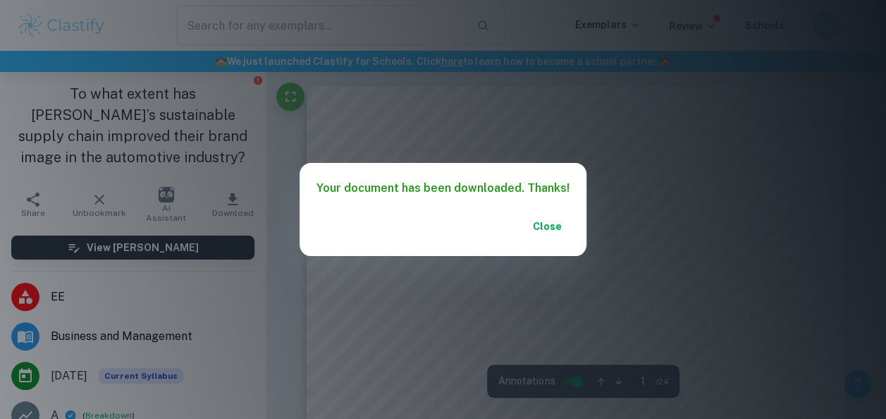
click at [662, 245] on div "Your document has been downloaded. Thanks! Close" at bounding box center [443, 209] width 886 height 419
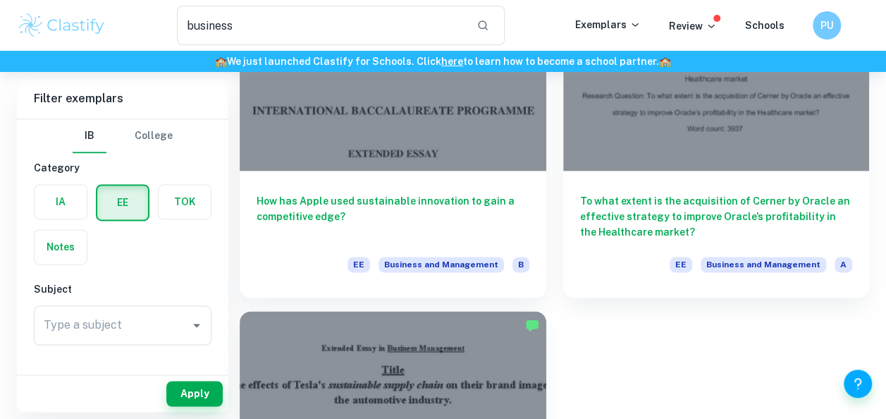
scroll to position [3571, 0]
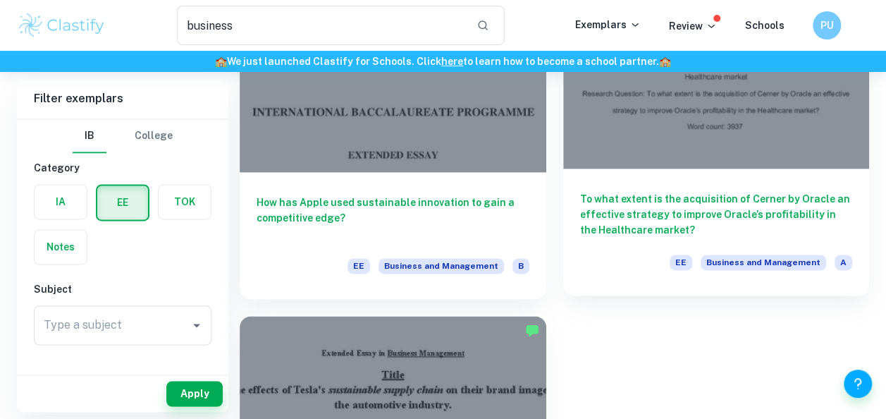
click at [734, 217] on h6 "To what extent is the acquisition of Cerner by Oracle an effective strategy to …" at bounding box center [716, 214] width 273 height 47
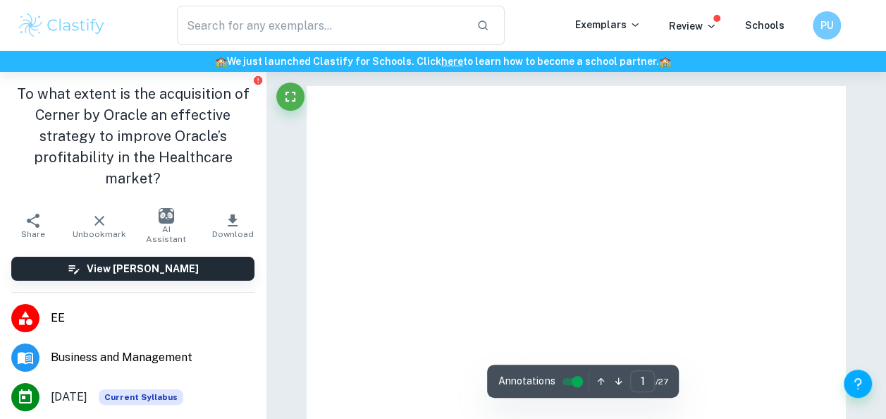
click at [228, 219] on icon "button" at bounding box center [233, 220] width 10 height 12
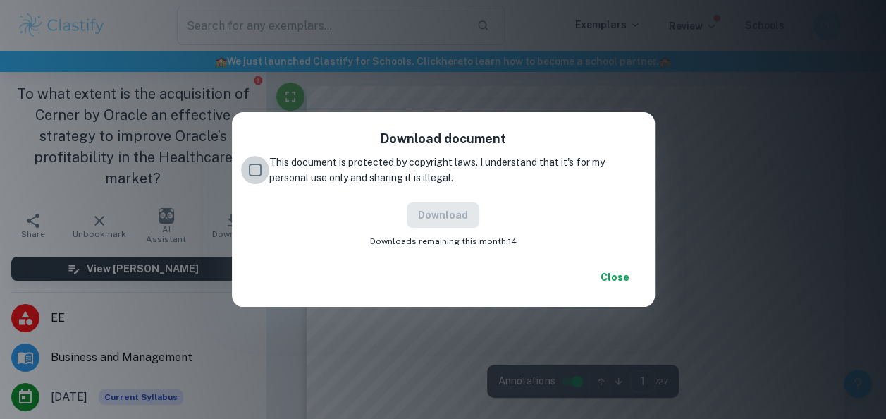
click at [264, 166] on input "This document is protected by copyright laws. I understand that it's for my per…" at bounding box center [255, 170] width 28 height 28
checkbox input "true"
click at [418, 204] on button "Download" at bounding box center [443, 214] width 73 height 25
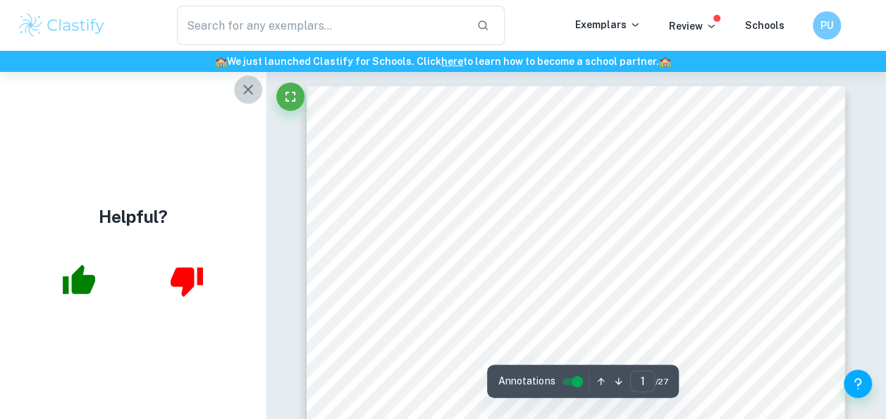
click at [252, 94] on icon "button" at bounding box center [248, 90] width 10 height 10
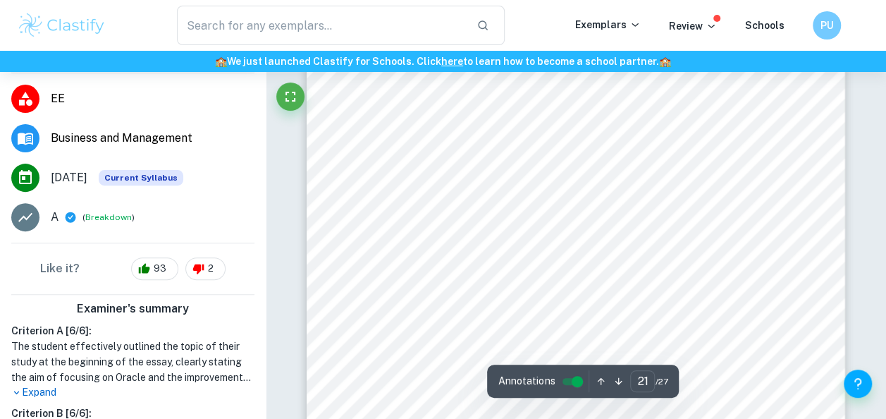
scroll to position [15914, 0]
type input "23"
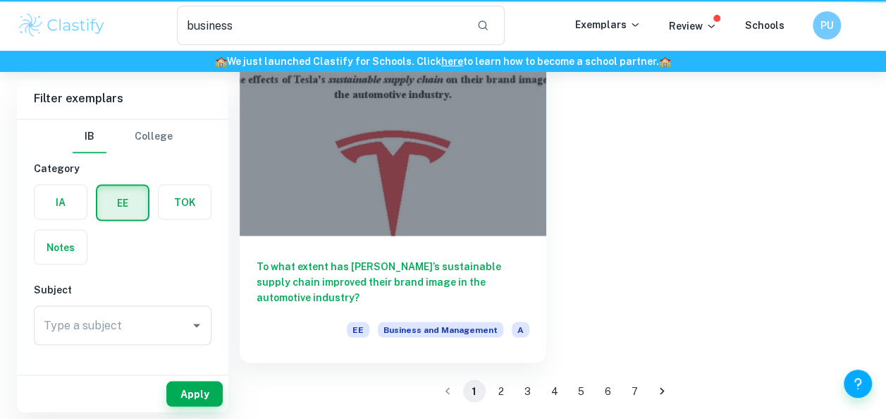
scroll to position [3571, 0]
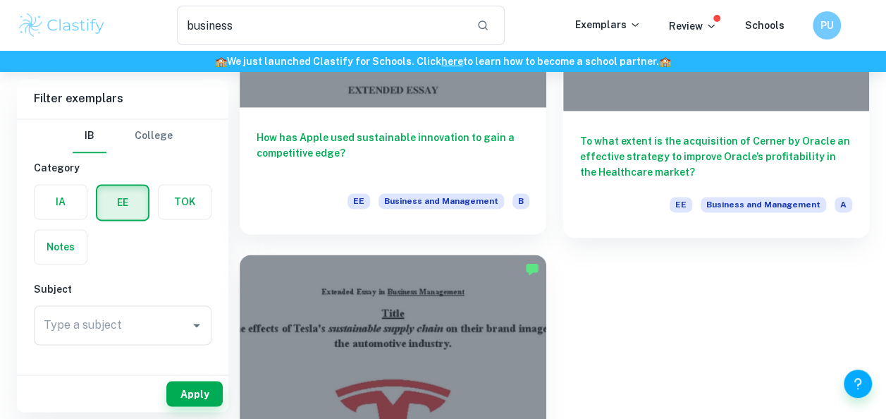
scroll to position [3486, 0]
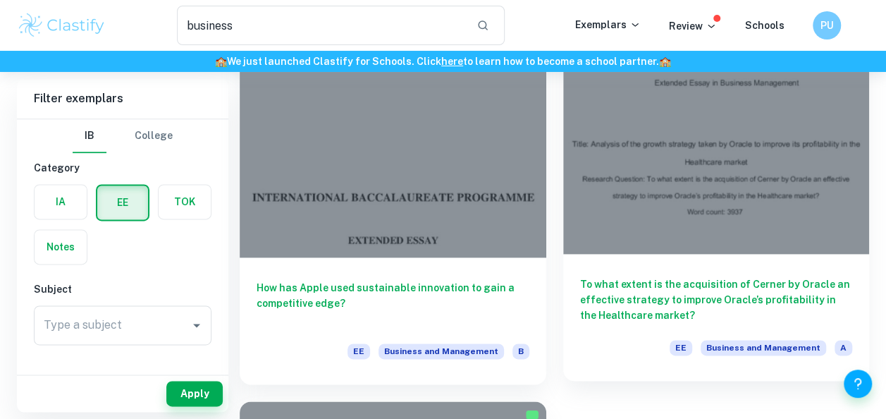
click at [696, 241] on div at bounding box center [716, 139] width 306 height 230
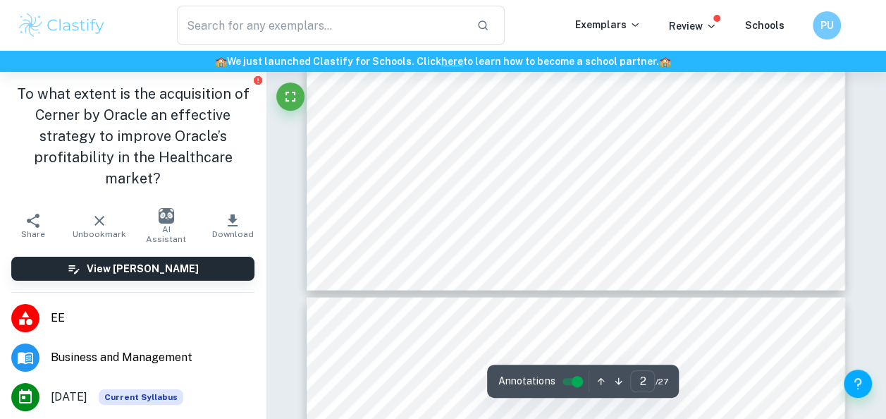
type input "3"
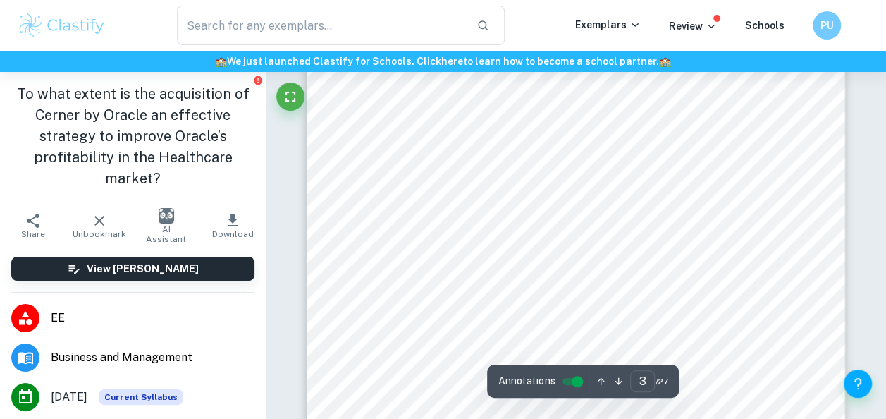
scroll to position [1648, 0]
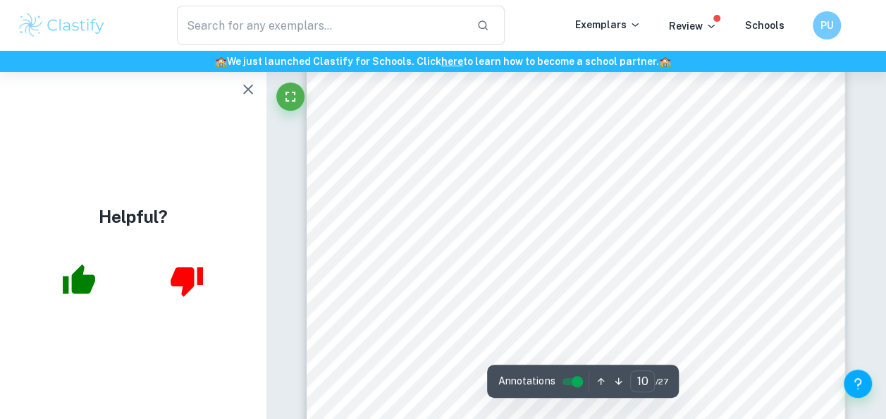
scroll to position [7077, 0]
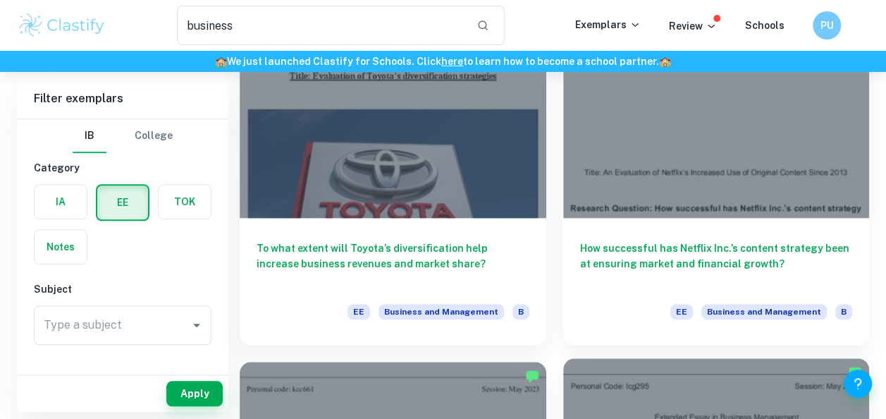
scroll to position [3152, 0]
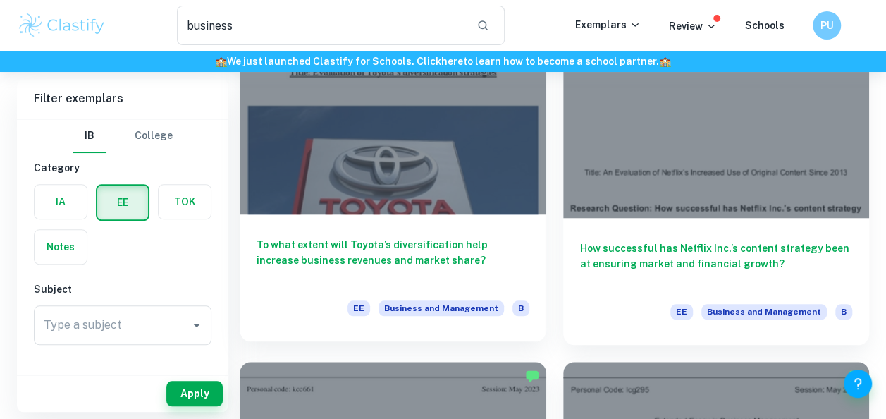
click at [416, 177] on div at bounding box center [393, 99] width 306 height 230
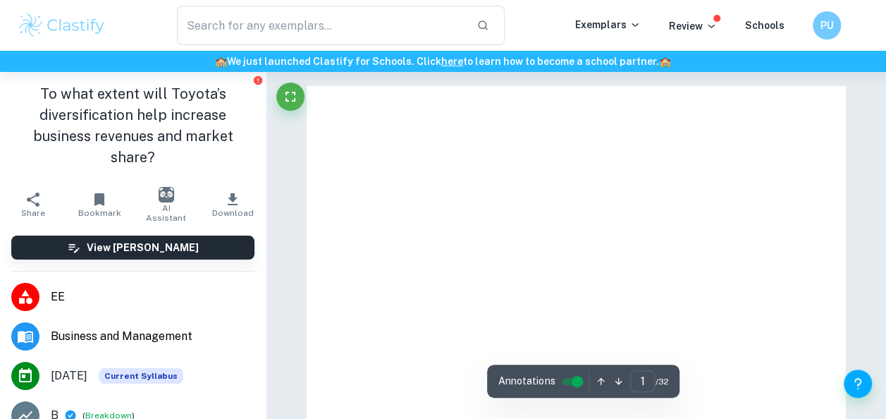
scroll to position [58, 0]
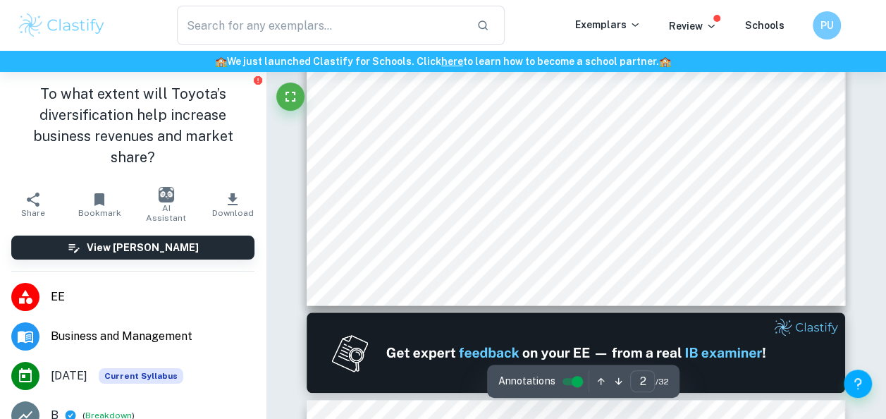
type input "2"
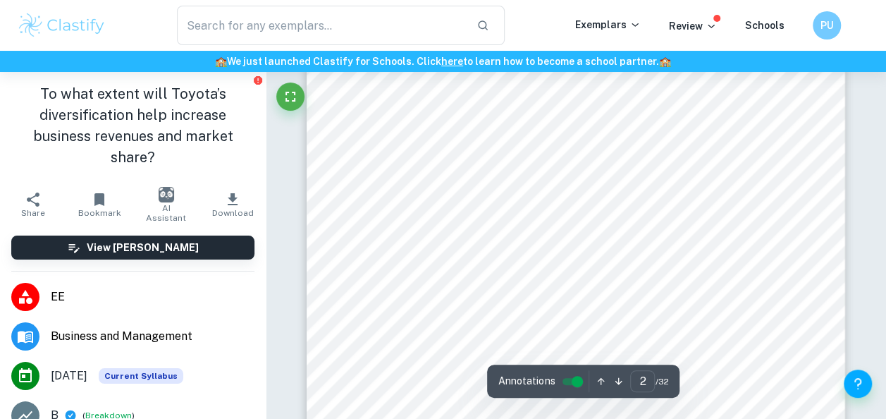
scroll to position [972, 0]
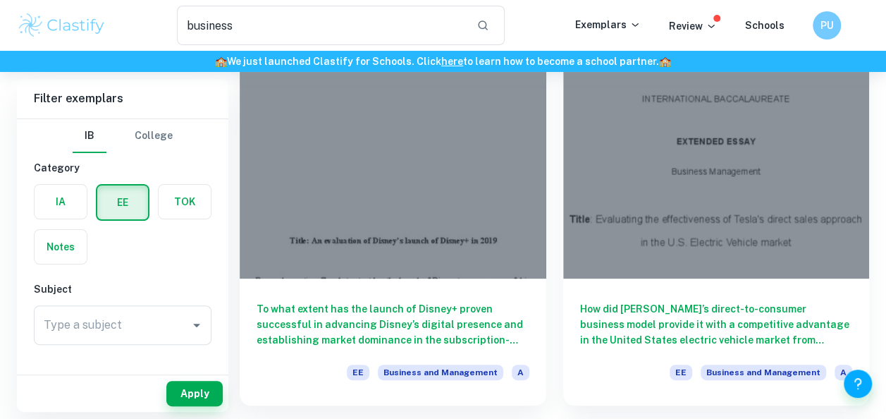
scroll to position [2711, 0]
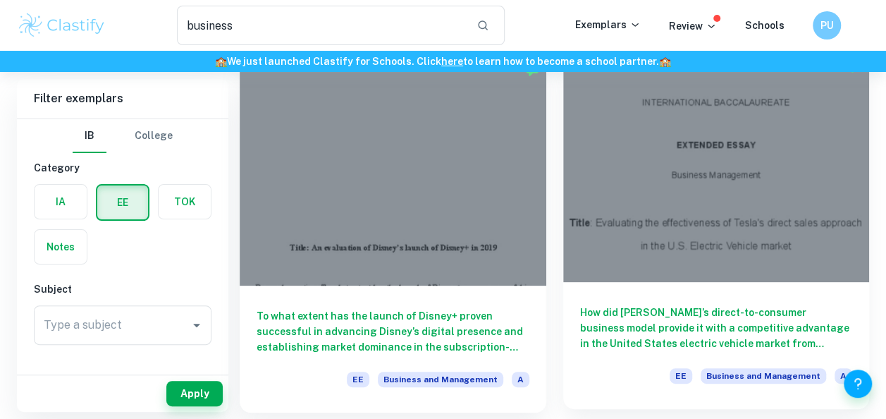
click at [707, 194] on div at bounding box center [716, 167] width 306 height 230
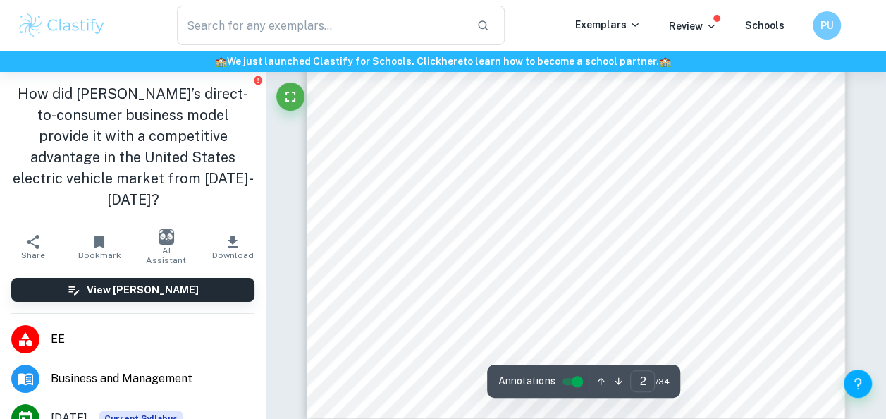
scroll to position [1053, 0]
click at [646, 376] on input "2" at bounding box center [642, 381] width 25 height 22
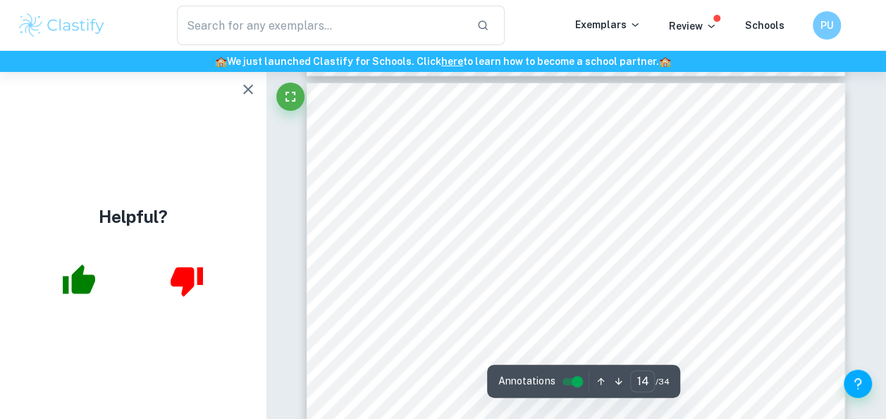
scroll to position [9011, 0]
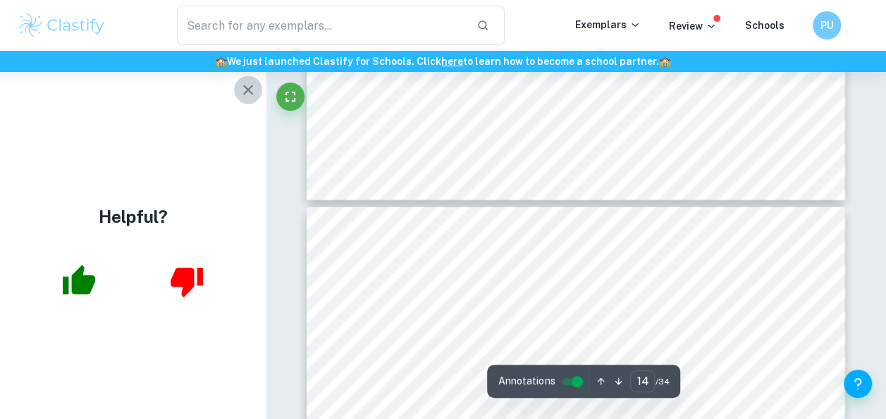
click at [249, 87] on icon "button" at bounding box center [248, 90] width 10 height 10
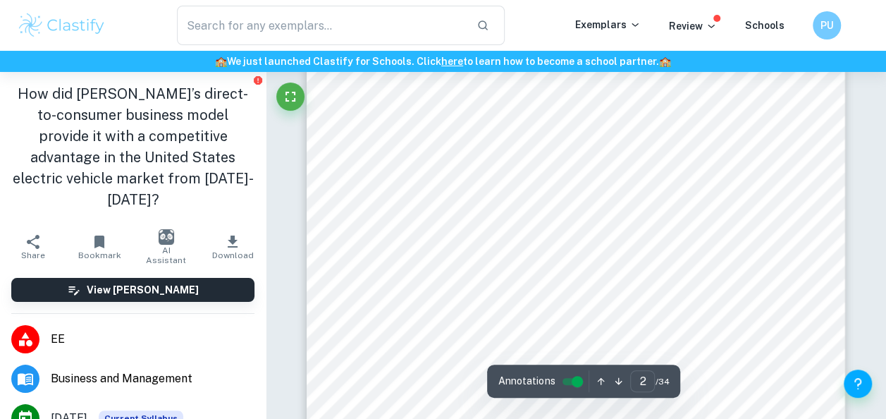
scroll to position [1049, 0]
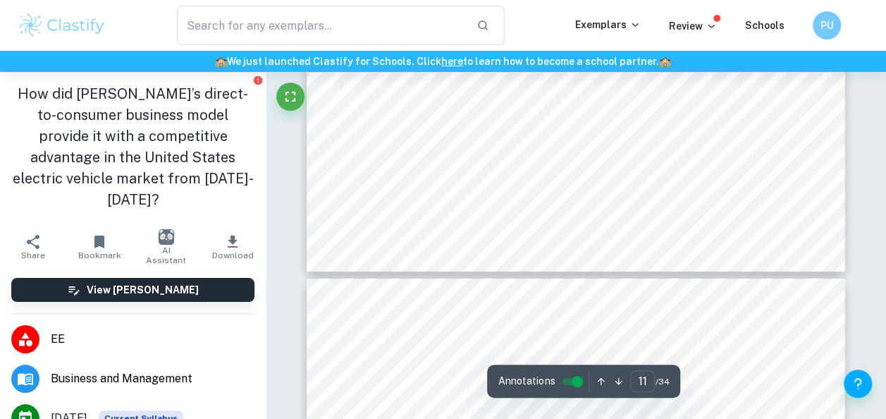
type input "12"
click at [102, 233] on icon "button" at bounding box center [99, 241] width 17 height 17
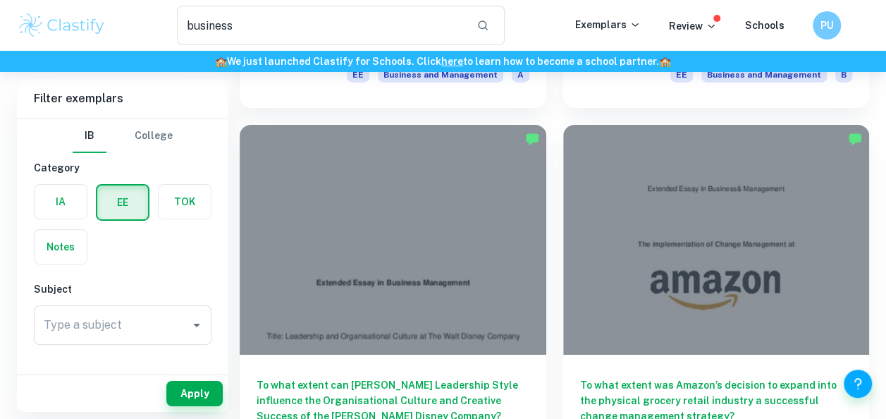
scroll to position [2343, 0]
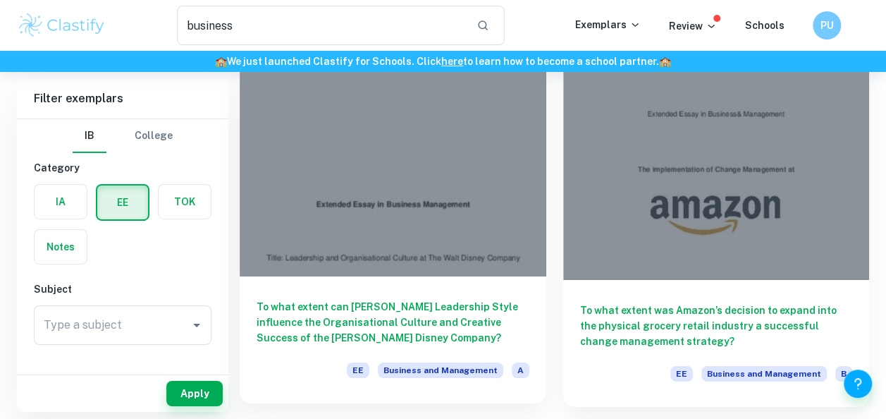
click at [450, 224] on div at bounding box center [393, 162] width 306 height 230
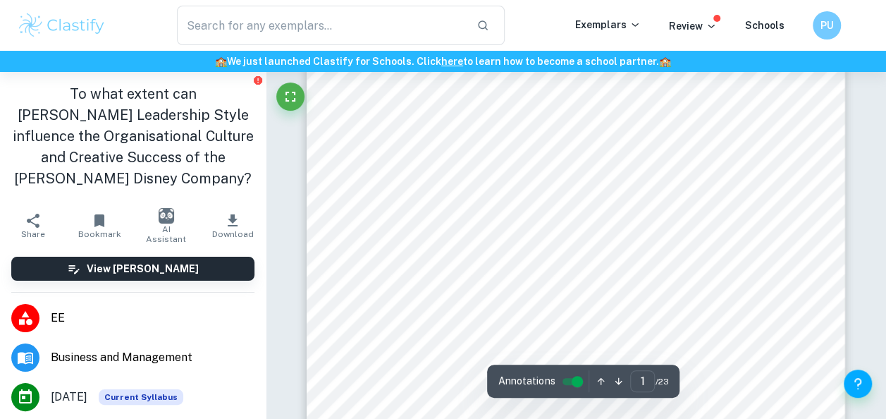
type input "2"
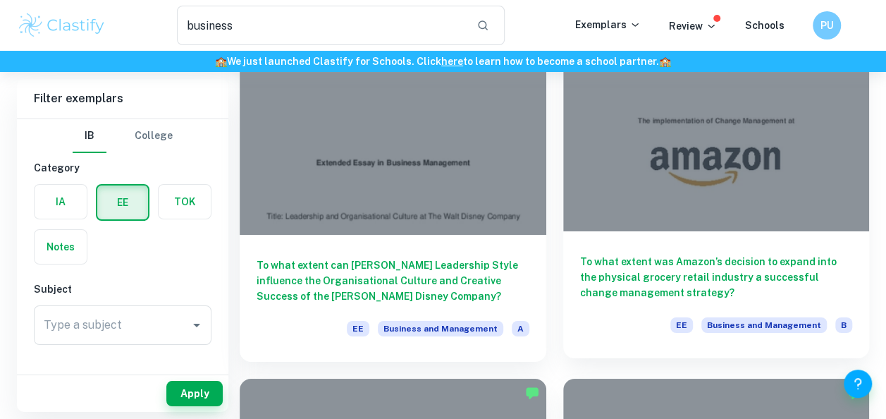
scroll to position [2407, 0]
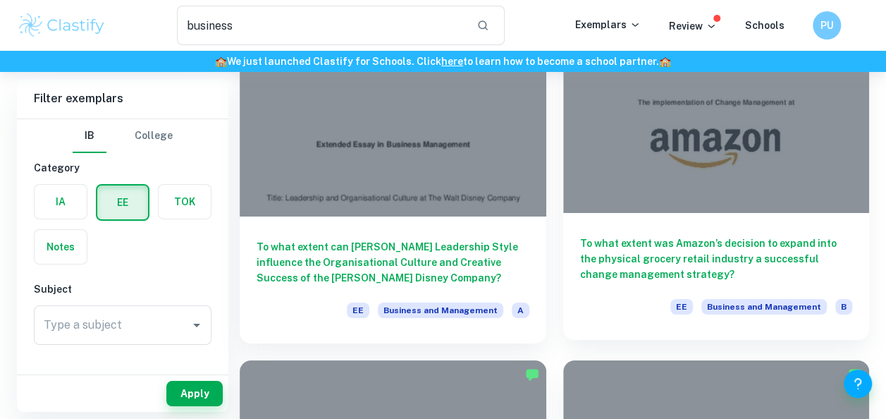
click at [630, 150] on div at bounding box center [716, 98] width 306 height 230
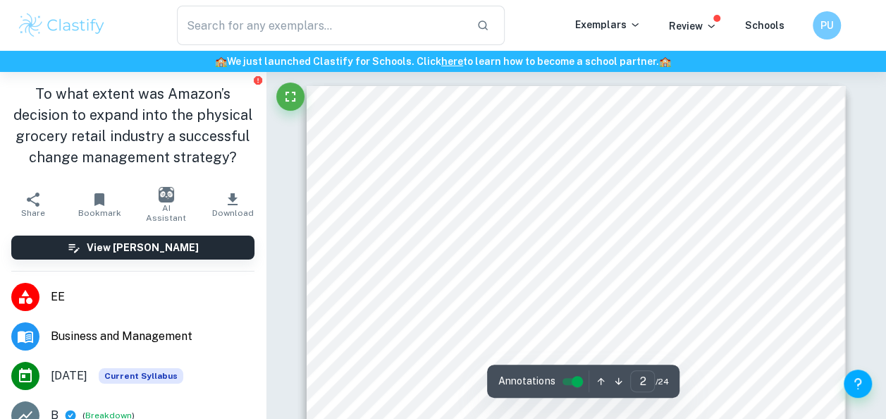
type input "2"
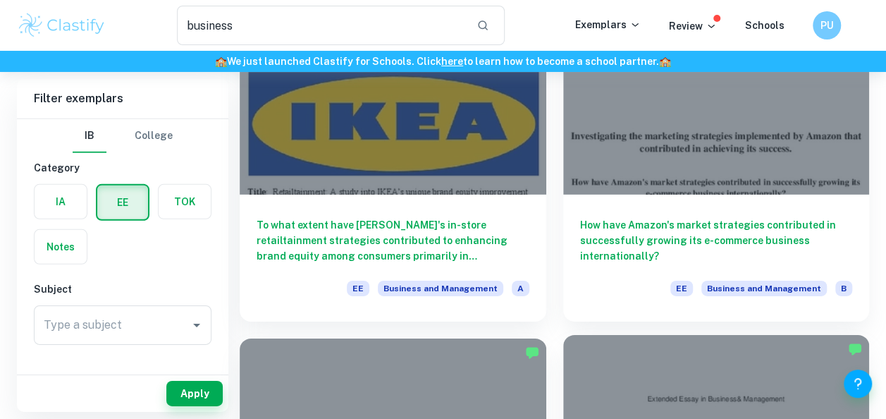
scroll to position [2054, 0]
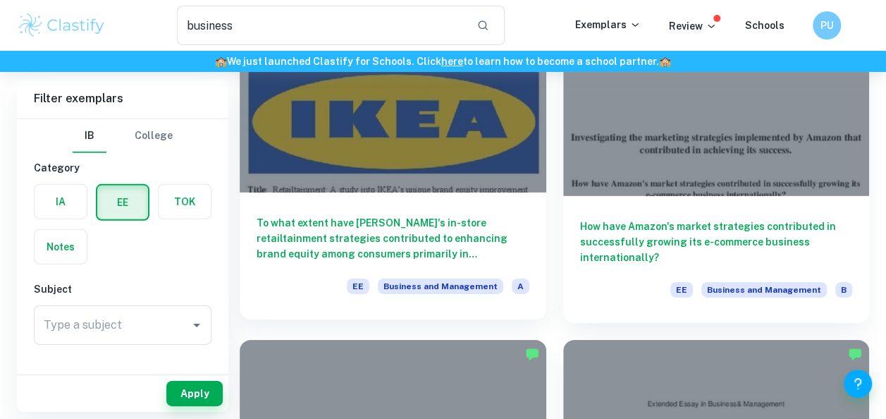
click at [411, 145] on div at bounding box center [393, 78] width 306 height 230
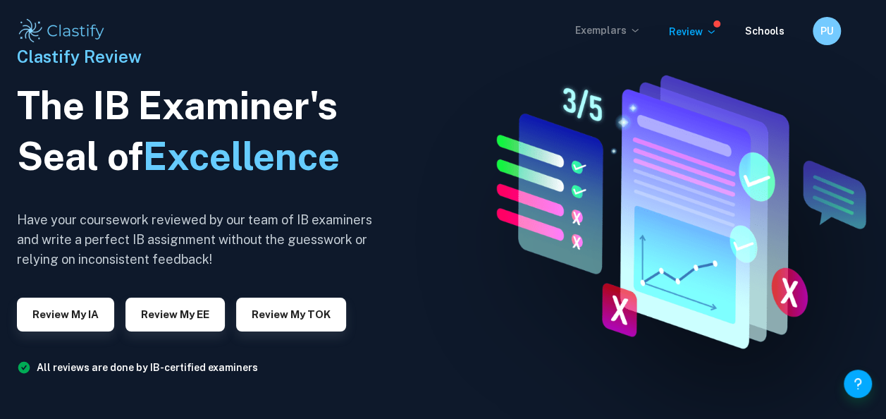
click at [626, 28] on p "Exemplars" at bounding box center [608, 31] width 66 height 16
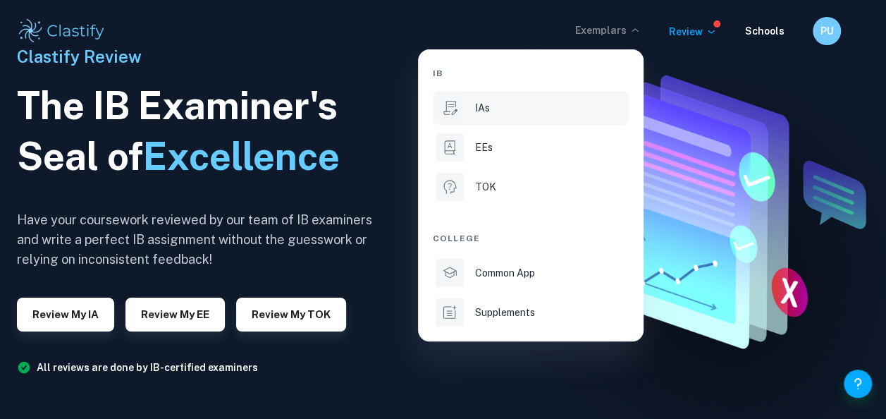
click at [478, 103] on p "IAs" at bounding box center [482, 108] width 15 height 16
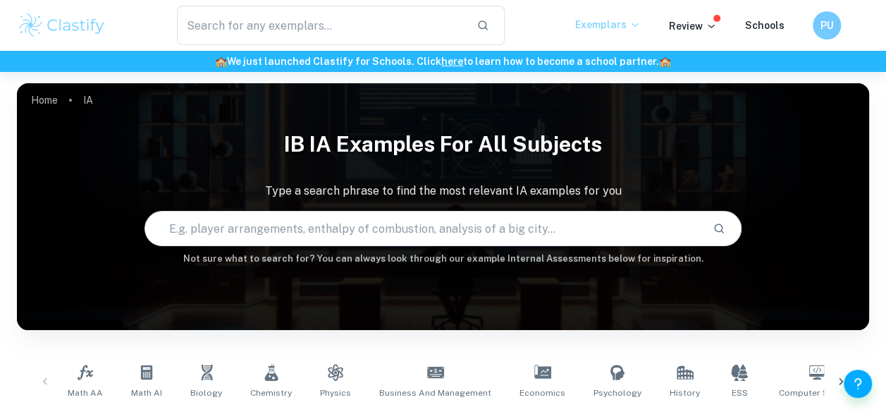
click at [628, 22] on p "Exemplars" at bounding box center [608, 25] width 66 height 16
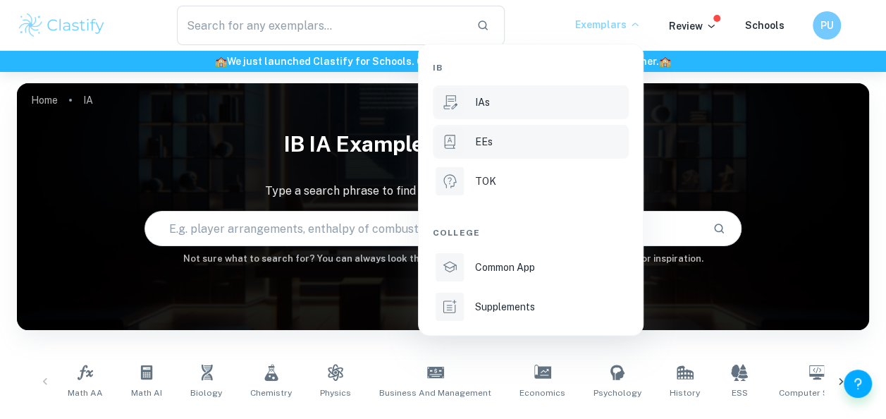
click at [525, 143] on div "EEs" at bounding box center [550, 142] width 151 height 16
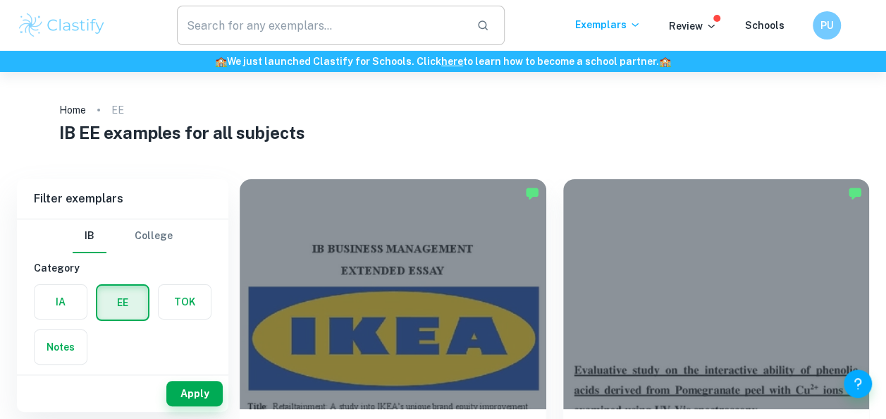
click at [306, 35] on input "text" at bounding box center [321, 25] width 289 height 39
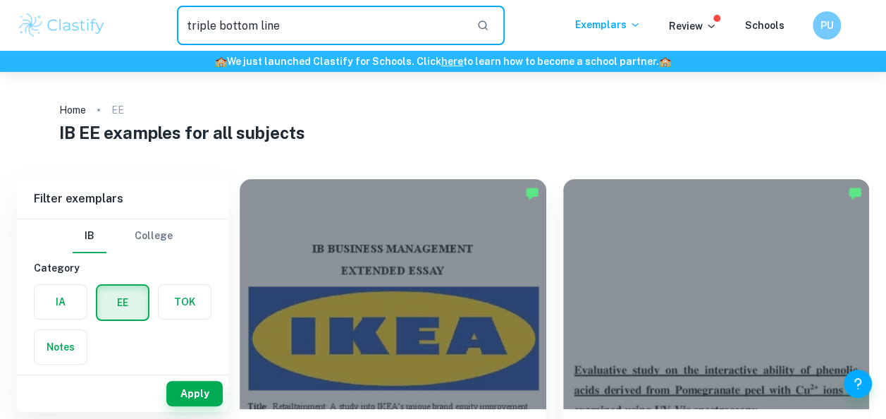
type input "triple bottom line"
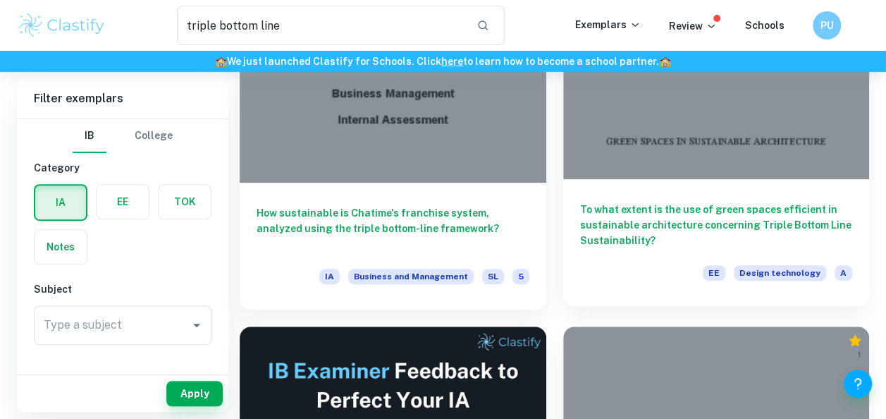
scroll to position [202, 0]
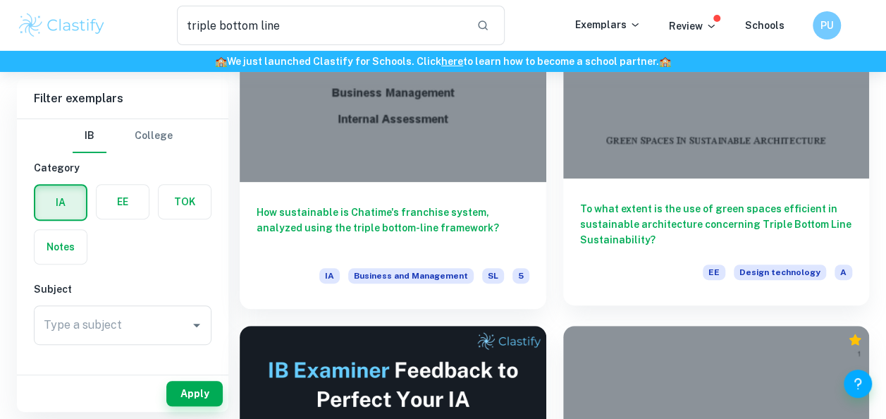
click at [733, 142] on div at bounding box center [716, 64] width 306 height 230
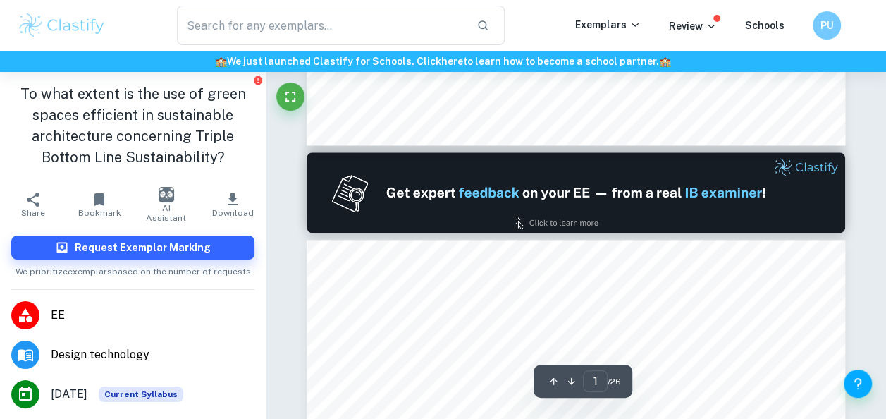
type input "2"
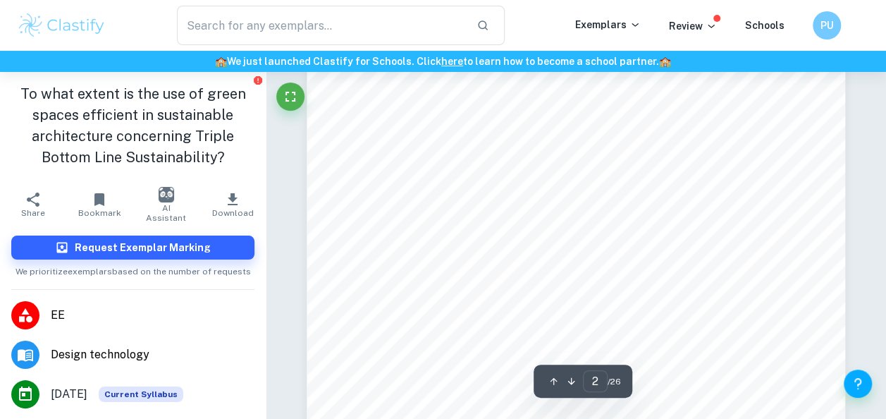
scroll to position [938, 0]
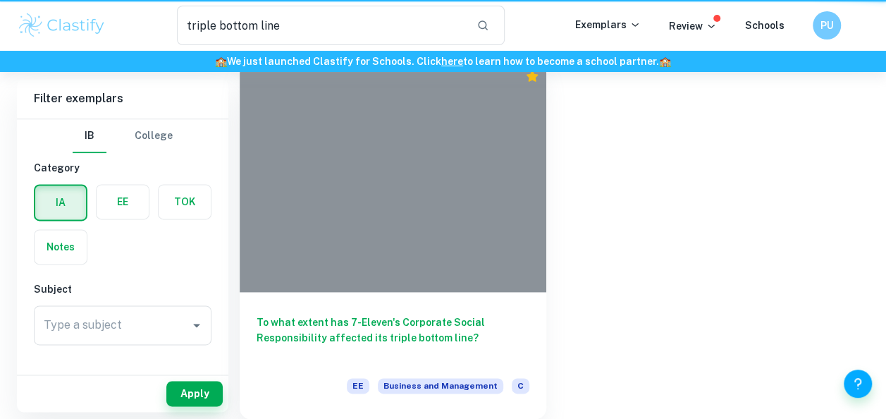
scroll to position [202, 0]
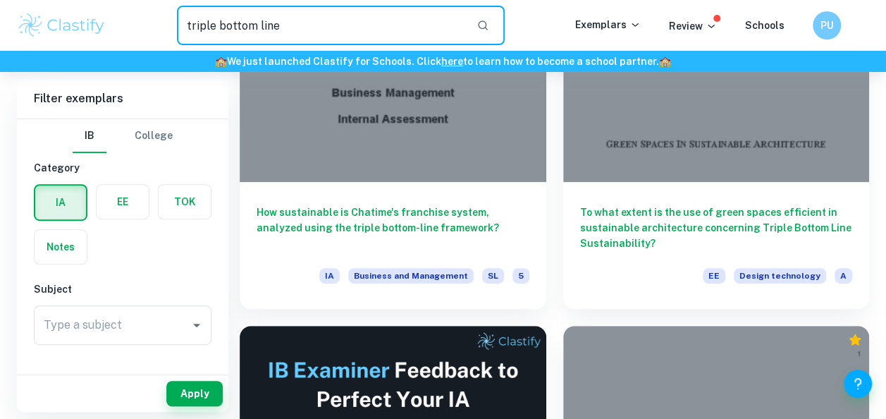
drag, startPoint x: 302, startPoint y: 24, endPoint x: 58, endPoint y: 24, distance: 243.1
click at [58, 24] on div "triple bottom line ​ Exemplars Review Schools PU" at bounding box center [443, 25] width 886 height 39
click at [113, 194] on label "button" at bounding box center [123, 202] width 52 height 34
click at [0, 0] on input "radio" at bounding box center [0, 0] width 0 height 0
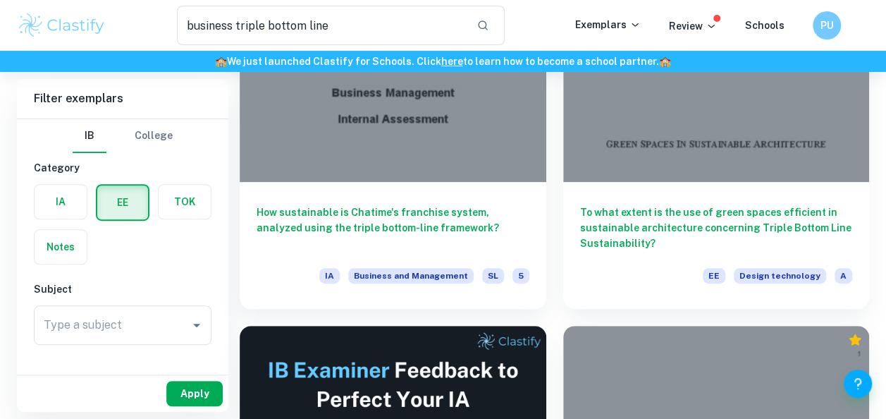
click at [202, 392] on button "Apply" at bounding box center [194, 392] width 56 height 25
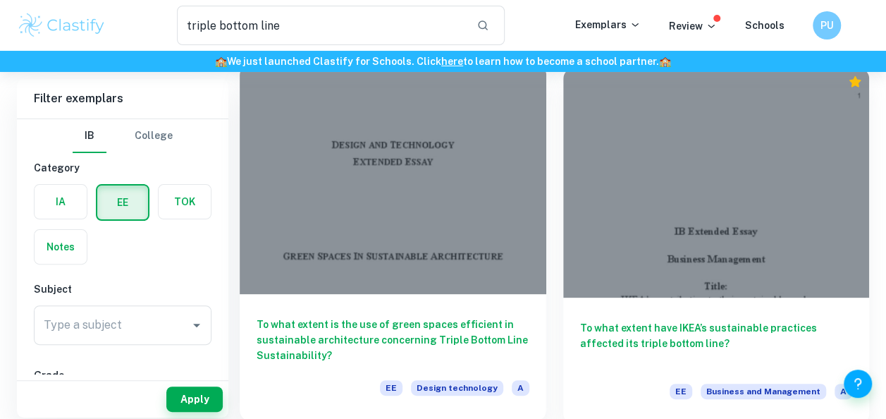
scroll to position [88, 0]
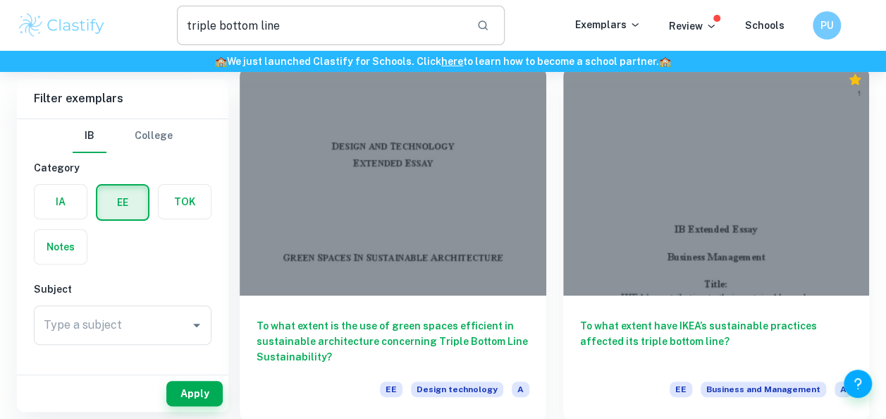
click at [488, 29] on icon "button" at bounding box center [482, 25] width 13 height 13
type input "business triple bottom line"
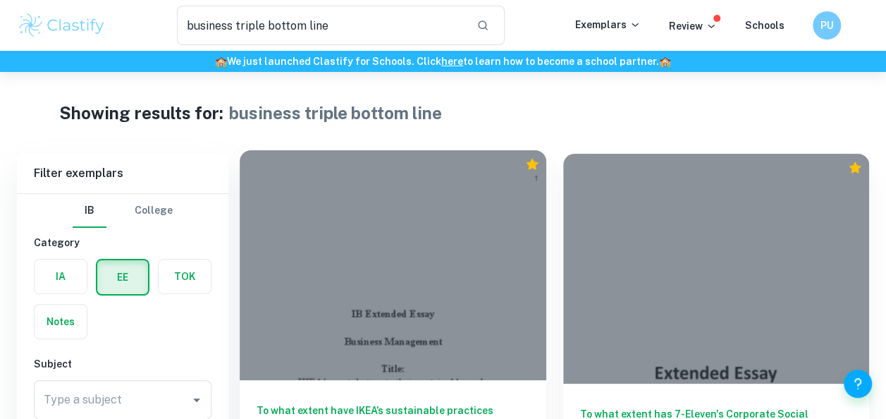
scroll to position [170, 0]
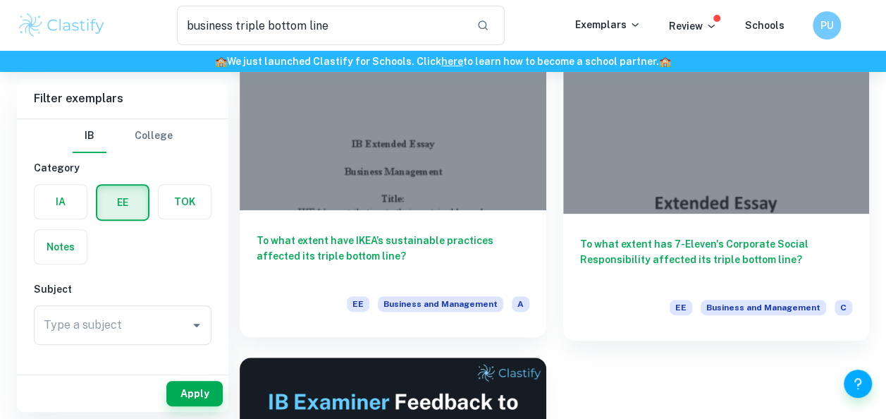
click at [409, 135] on div at bounding box center [393, 95] width 306 height 230
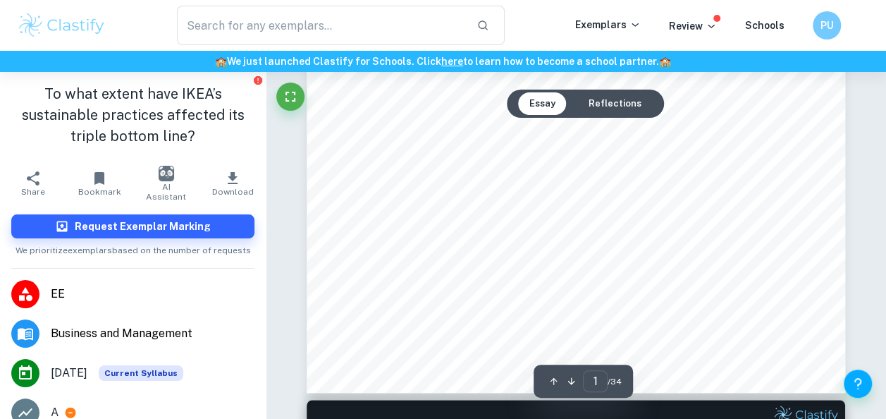
scroll to position [235, 0]
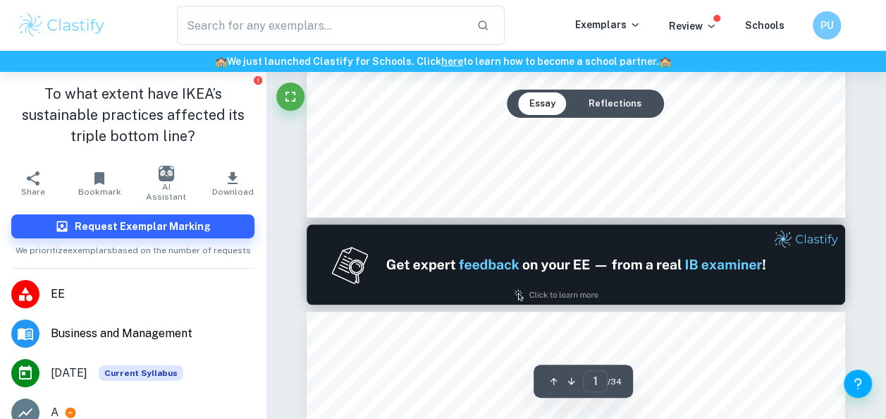
type input "2"
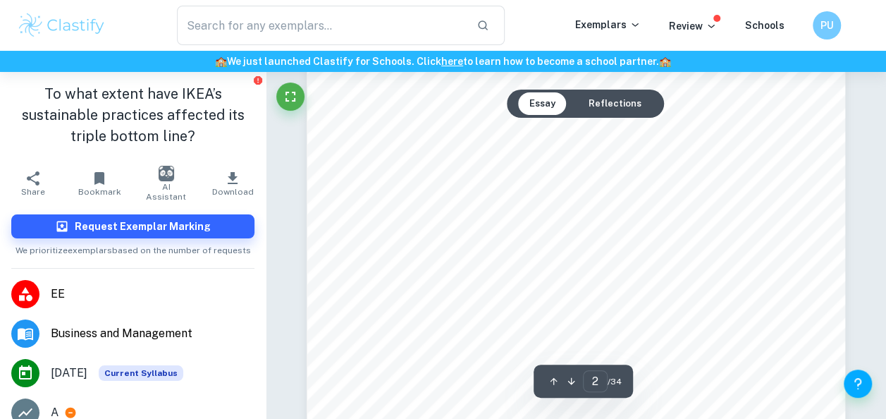
scroll to position [1148, 0]
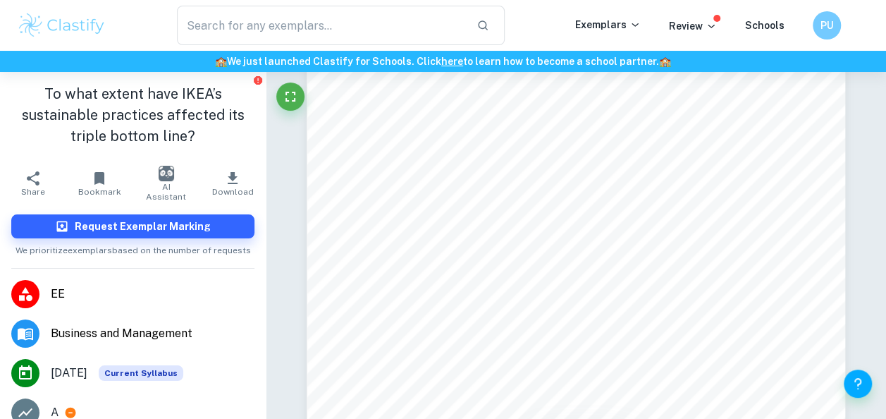
type input "business triple bottom line"
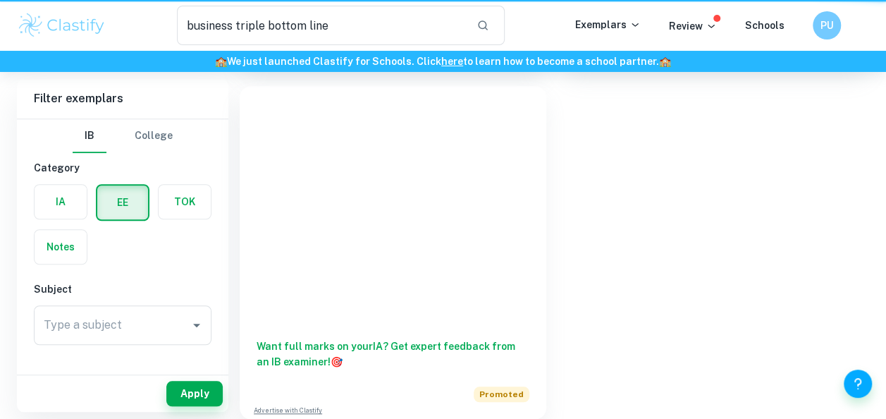
scroll to position [170, 0]
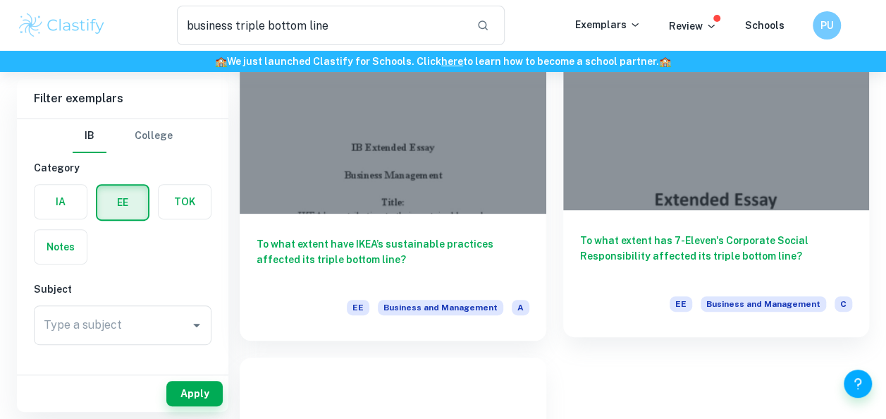
click at [684, 217] on div "To what extent has 7-Eleven's Corporate Social Responsibility affected its trip…" at bounding box center [716, 273] width 306 height 127
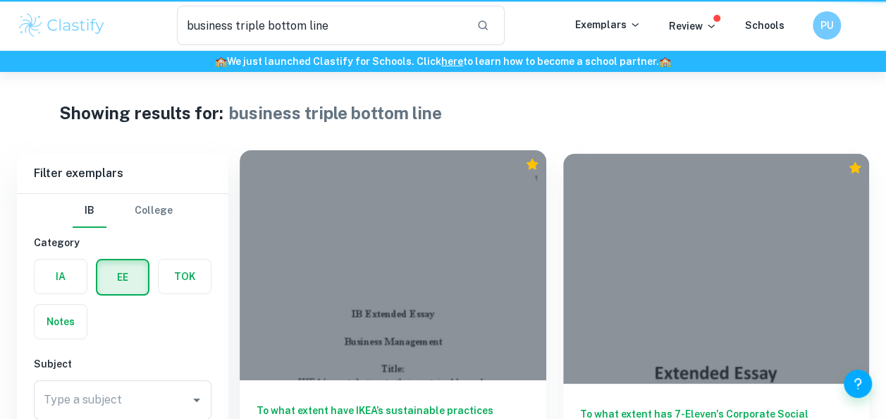
scroll to position [170, 0]
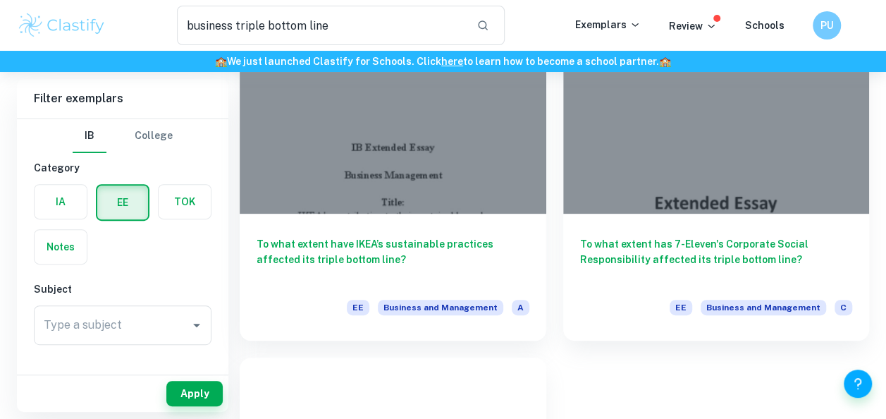
scroll to position [88, 0]
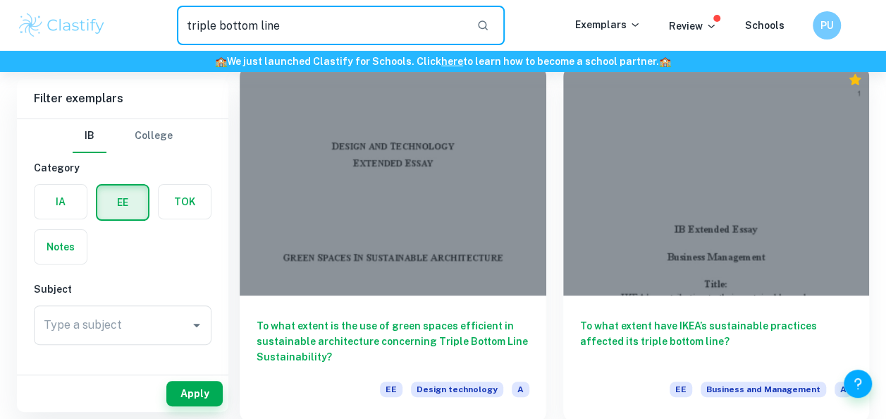
drag, startPoint x: 357, startPoint y: 31, endPoint x: 125, endPoint y: 48, distance: 232.4
click at [125, 48] on div "triple bottom line ​ Exemplars Review Schools PU" at bounding box center [443, 25] width 886 height 51
type input "business"
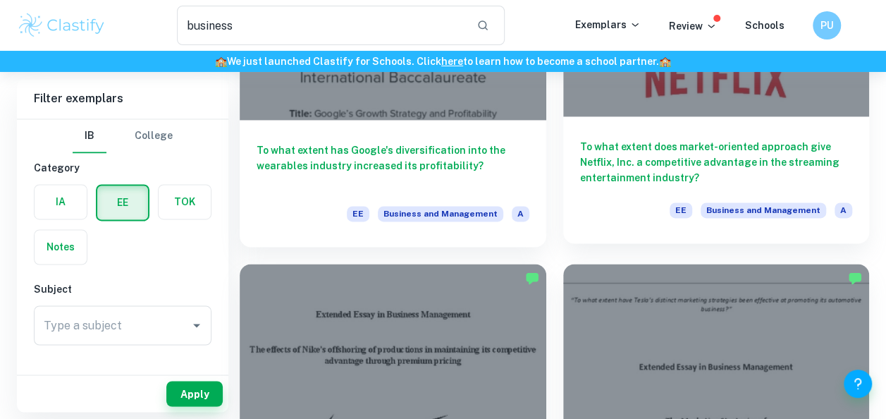
scroll to position [987, 0]
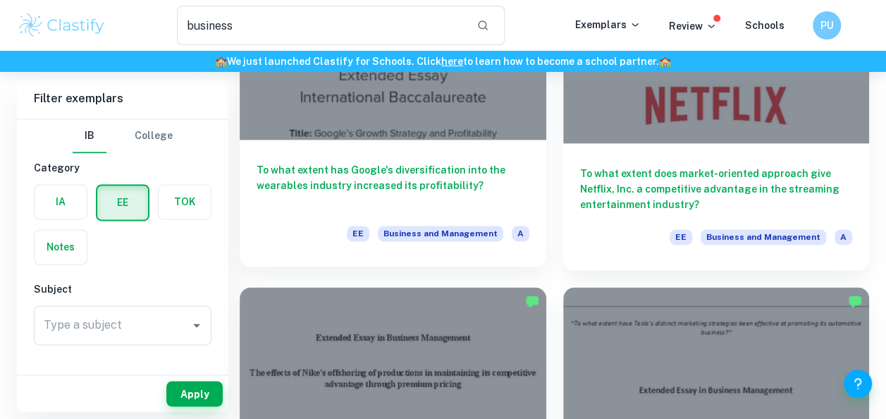
click at [409, 188] on h6 "To what extent has Google's diversification into the wearables industry increas…" at bounding box center [392, 185] width 273 height 47
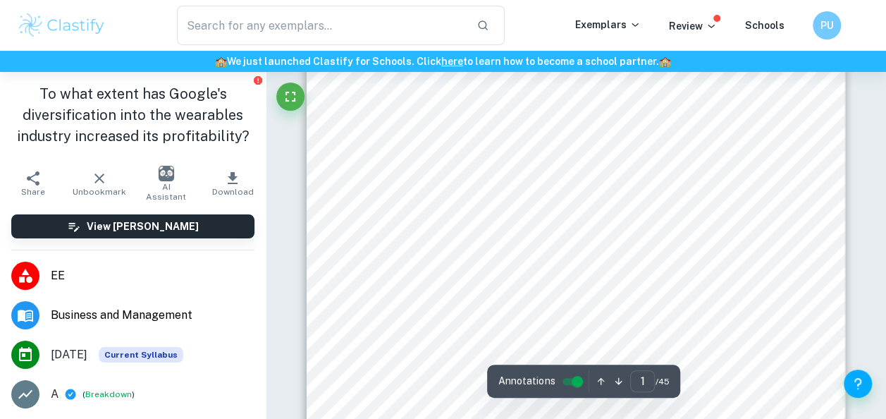
type input "2"
drag, startPoint x: 349, startPoint y: 144, endPoint x: 543, endPoint y: 141, distance: 193.8
click at [543, 141] on div "Table of Contents Introduction 3 Research Methodology 5 Discussion and Analysis…" at bounding box center [575, 207] width 538 height 696
drag, startPoint x: 353, startPoint y: 142, endPoint x: 433, endPoint y: 137, distance: 79.8
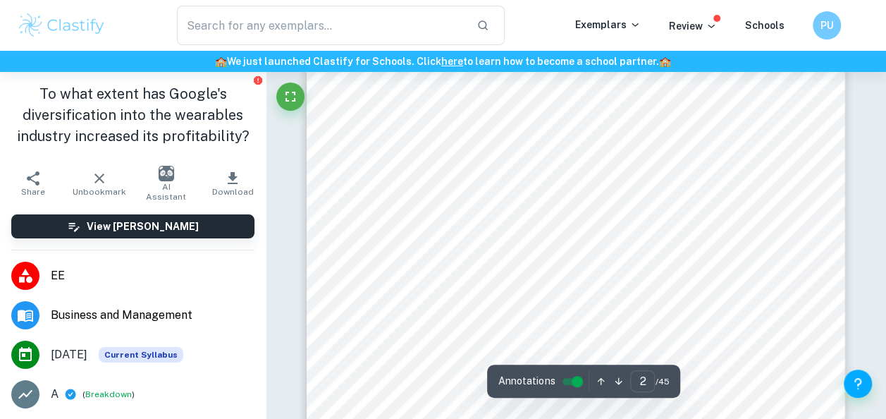
click at [433, 137] on div "Table of Contents Introduction 3 Research Methodology 5 Discussion and Analysis…" at bounding box center [575, 207] width 538 height 696
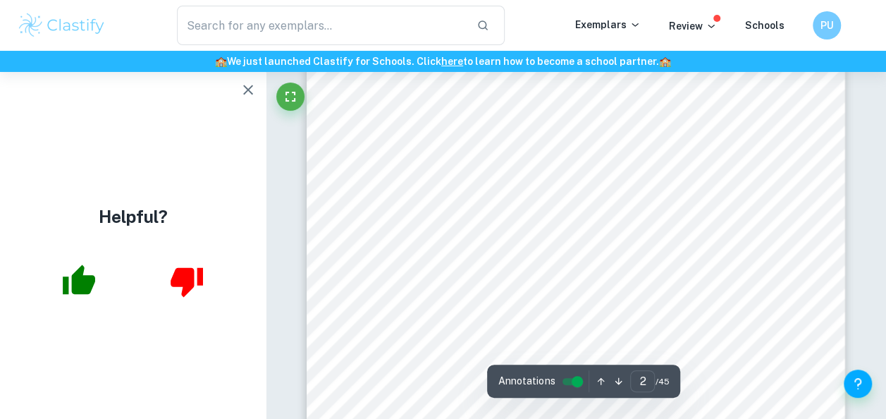
click at [371, 148] on span "Boston Consulting Group (BCG) Matrix" at bounding box center [444, 147] width 180 height 11
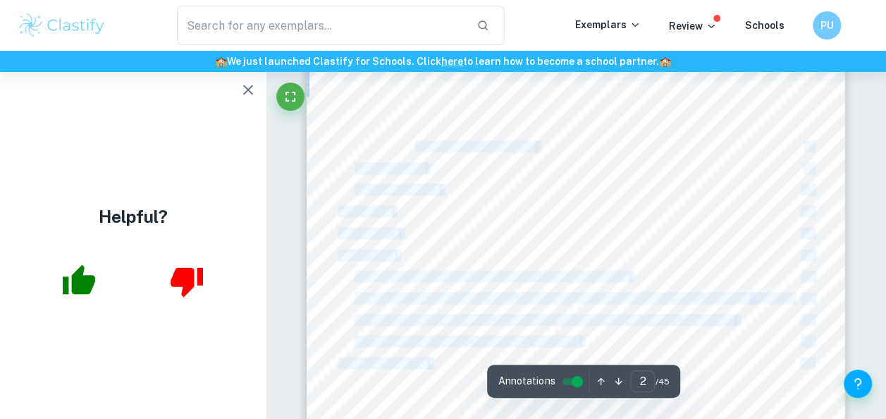
drag, startPoint x: 352, startPoint y: 147, endPoint x: 412, endPoint y: 147, distance: 59.9
click at [412, 147] on div "Table of Contents Introduction 3 Research Methodology 5 Discussion and Analysis…" at bounding box center [575, 207] width 538 height 696
click at [428, 153] on div "Table of Contents Introduction 3 Research Methodology 5 Discussion and Analysis…" at bounding box center [575, 207] width 538 height 696
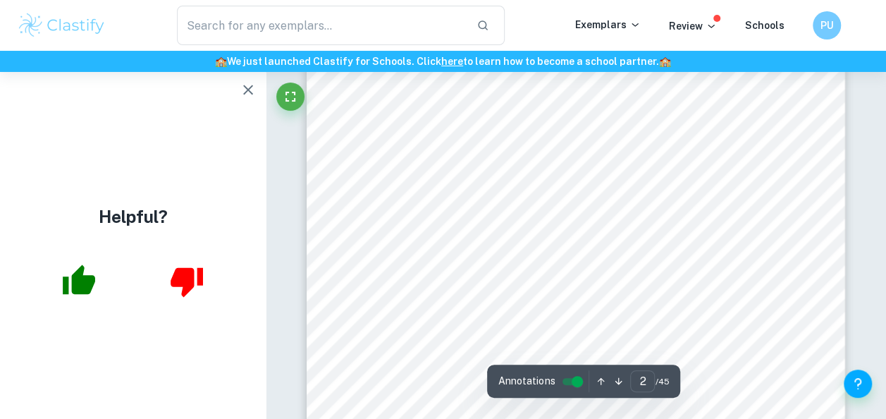
click at [248, 88] on icon "button" at bounding box center [248, 89] width 17 height 17
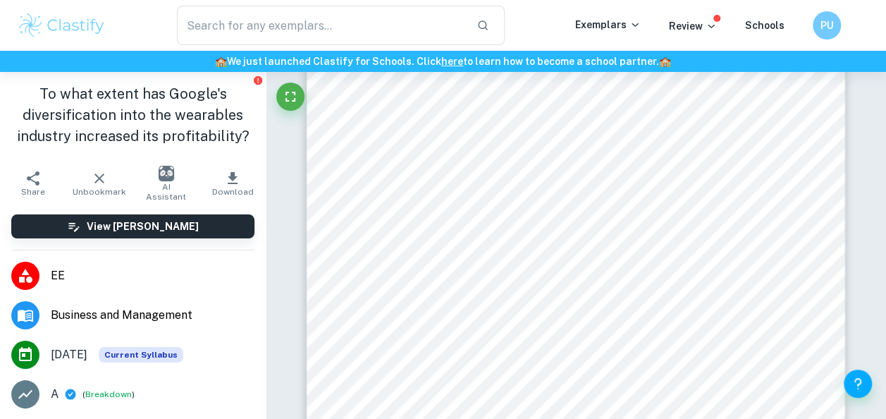
type input "business"
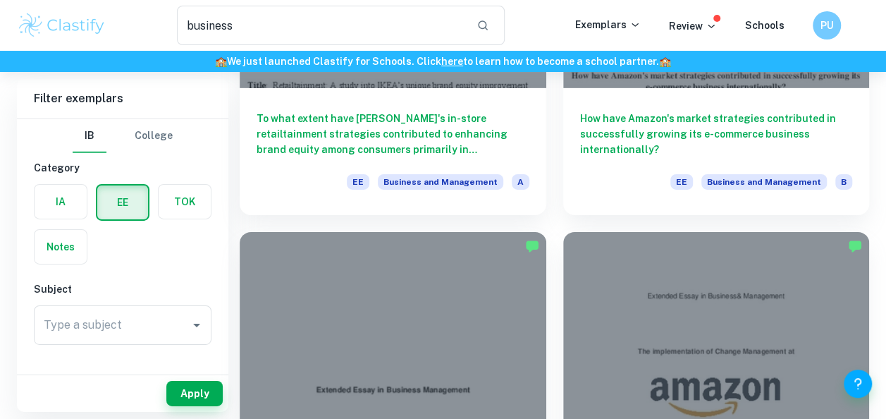
scroll to position [2164, 0]
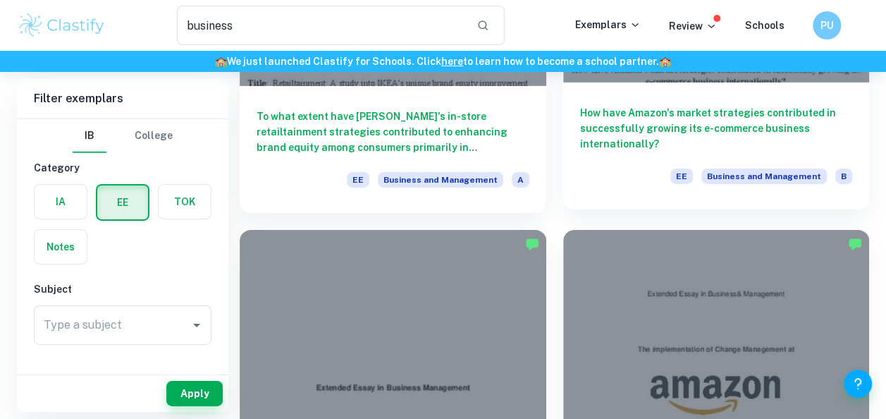
click at [742, 131] on h6 "How have Amazon's market strategies contributed in successfully growing its e-c…" at bounding box center [716, 128] width 273 height 47
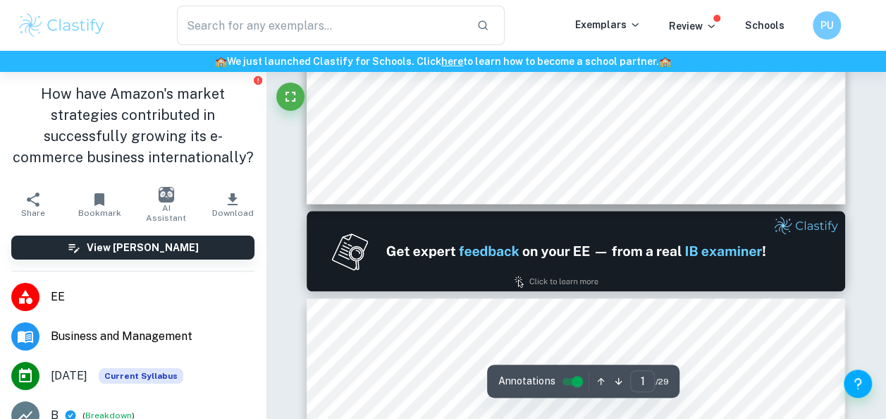
type input "2"
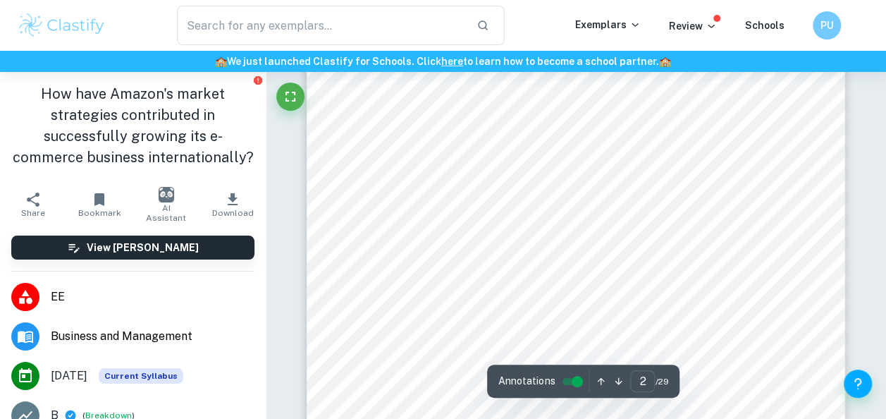
scroll to position [1034, 0]
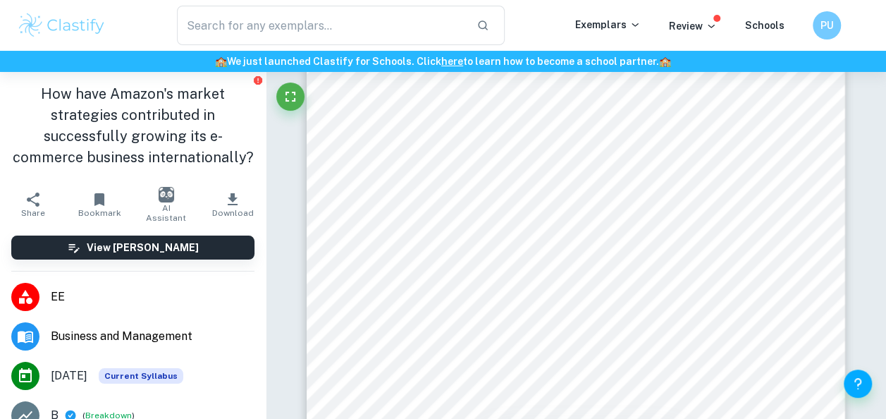
type input "business"
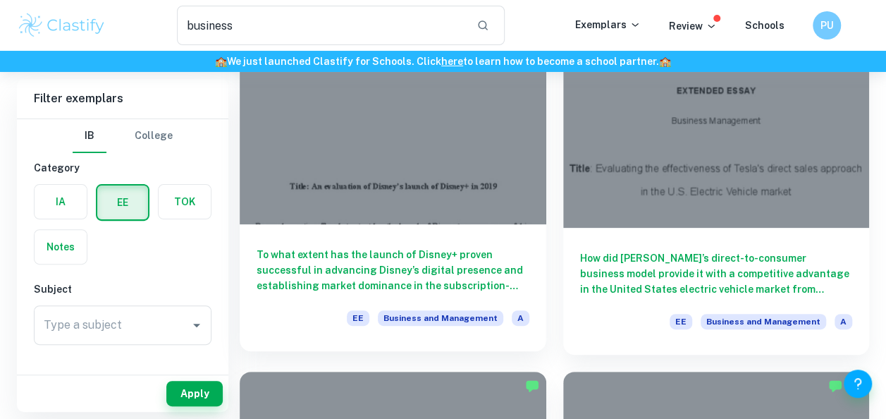
scroll to position [2792, 0]
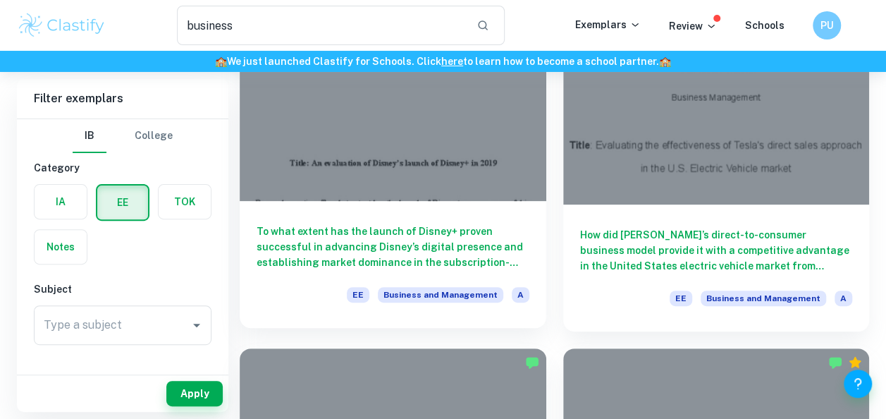
click at [432, 201] on div "To what extent has the launch of Disney+ proven successful in advancing Disney’…" at bounding box center [393, 264] width 306 height 127
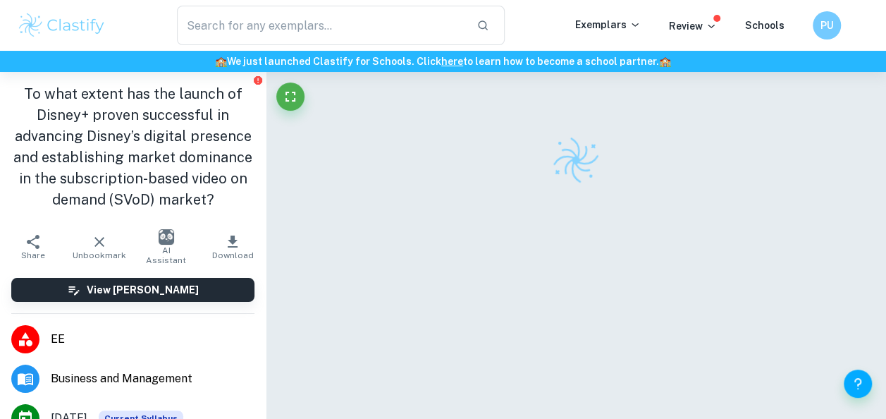
scroll to position [72, 0]
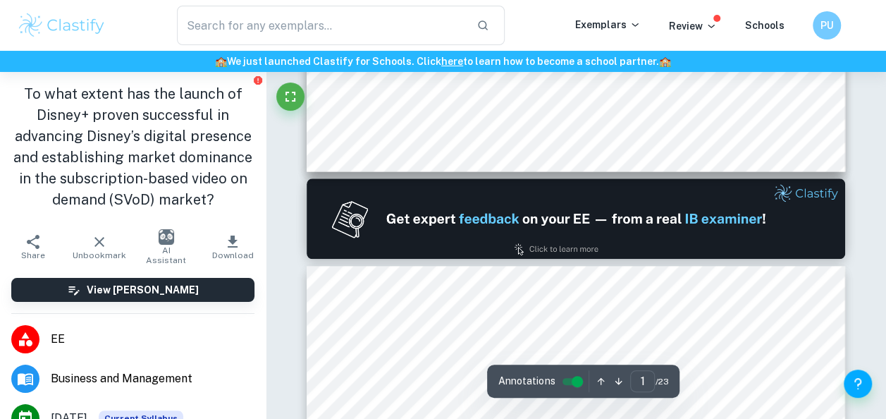
type input "2"
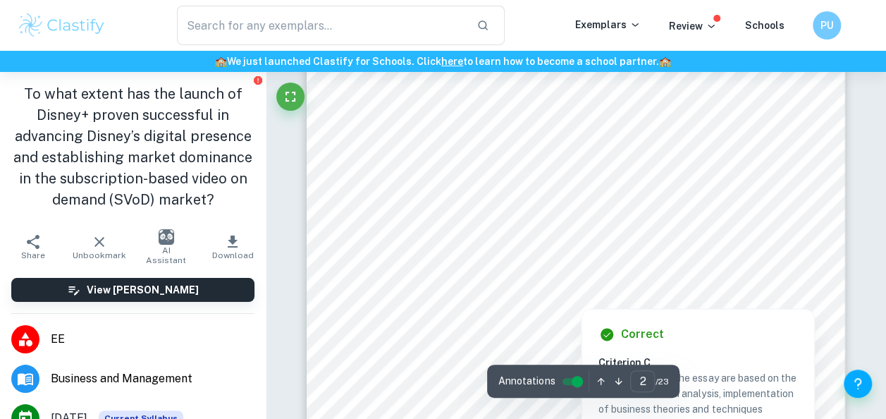
scroll to position [165, 0]
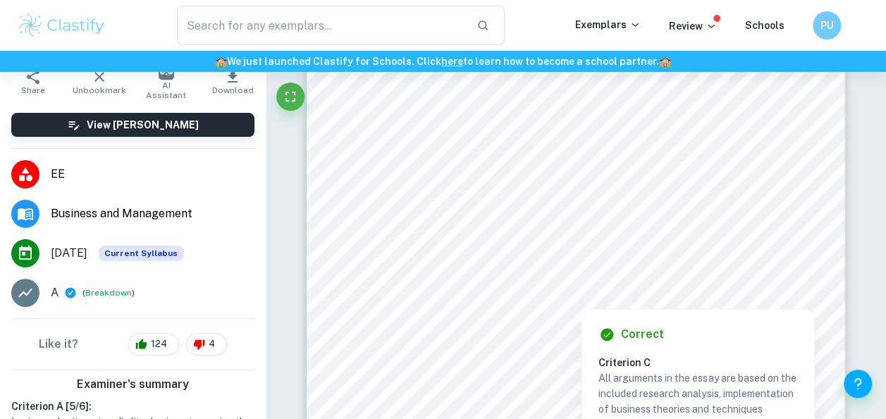
type input "business"
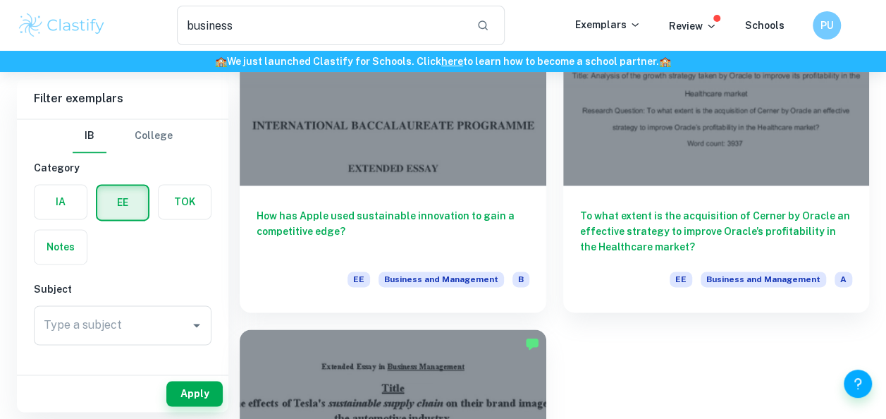
scroll to position [3573, 0]
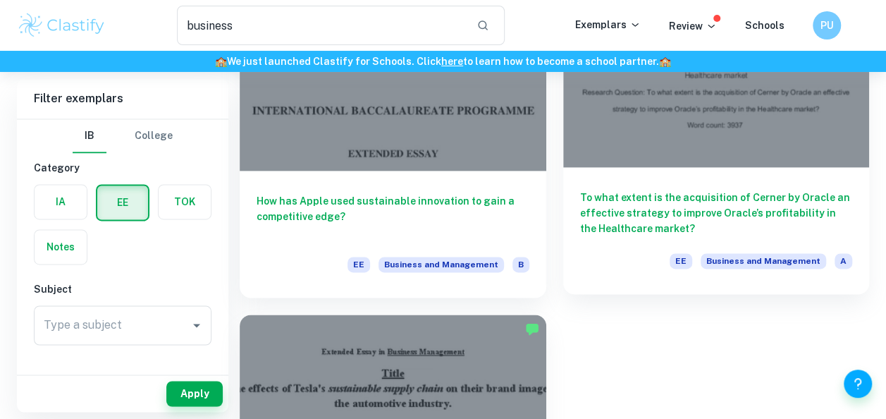
click at [672, 89] on div at bounding box center [716, 52] width 306 height 230
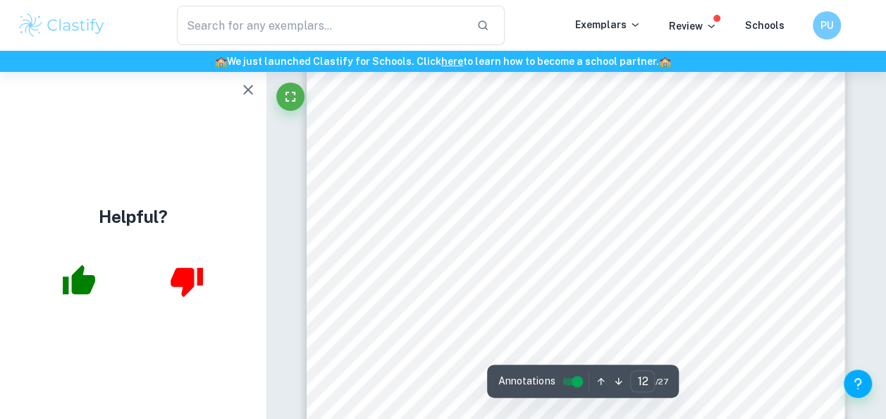
scroll to position [8752, 0]
type input "14"
click at [249, 90] on icon "button" at bounding box center [248, 90] width 10 height 10
